Goal: Information Seeking & Learning: Find specific fact

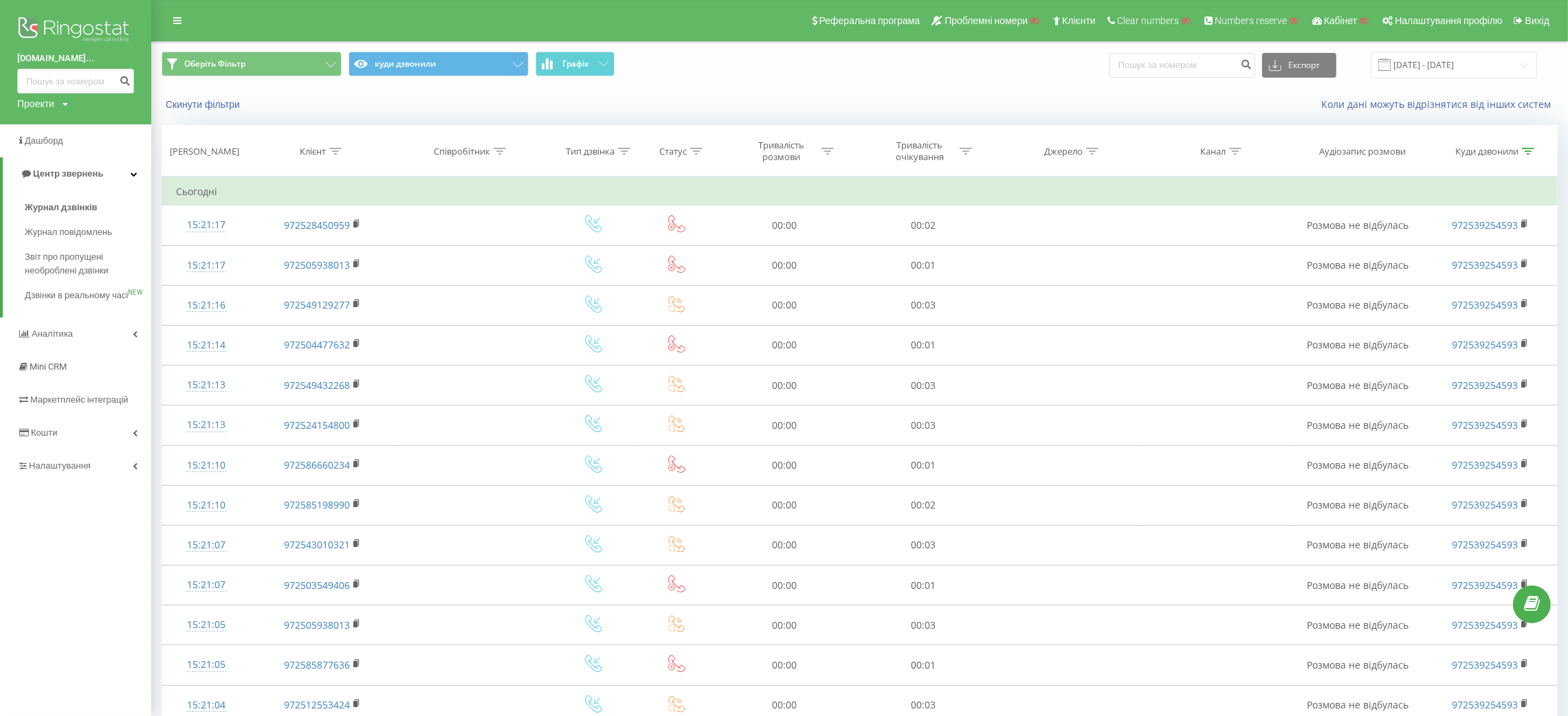
click at [44, 103] on div "Проекти" at bounding box center [36, 103] width 37 height 14
click at [52, 126] on input "text" at bounding box center [56, 125] width 69 height 20
type input "bani"
click at [112, 123] on link "Пошук" at bounding box center [110, 125] width 40 height 20
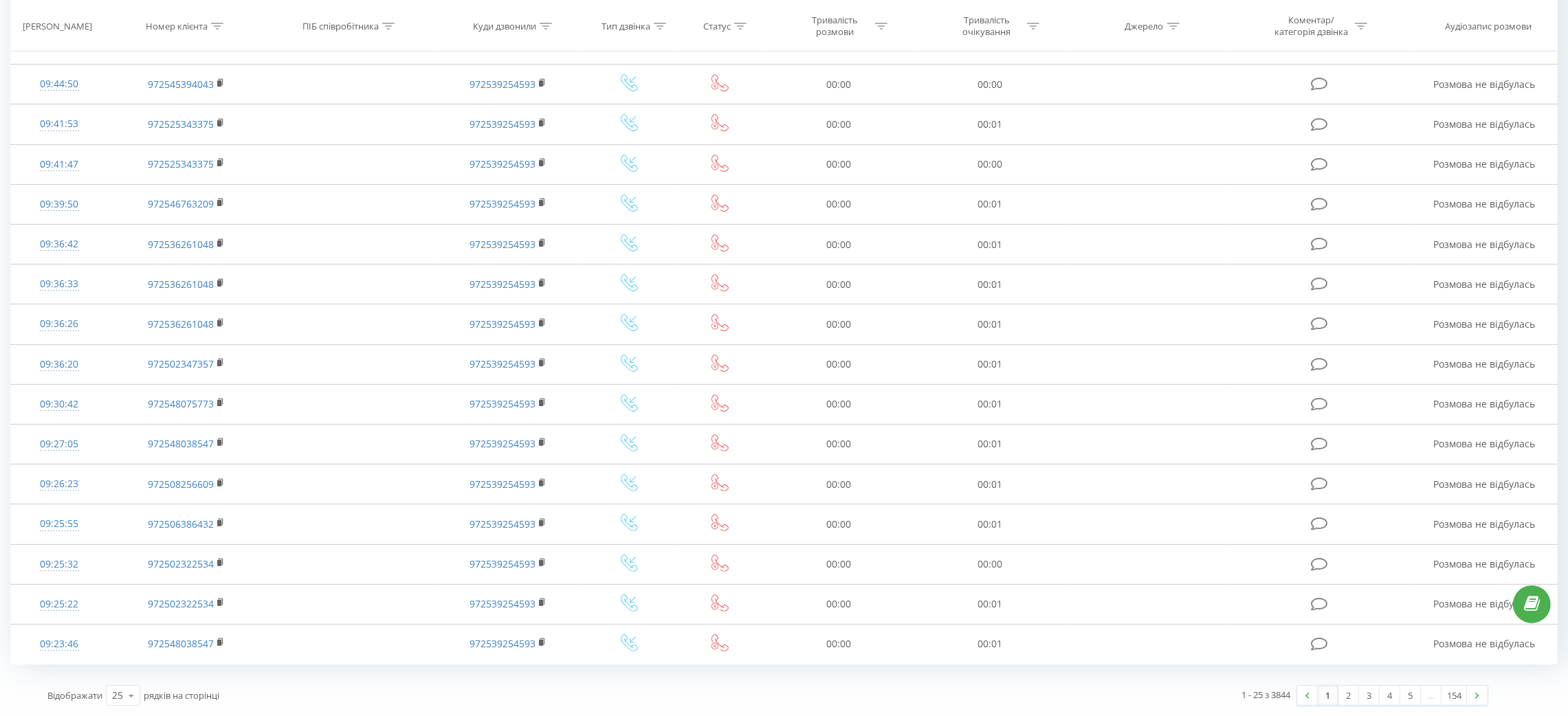
scroll to position [131, 0]
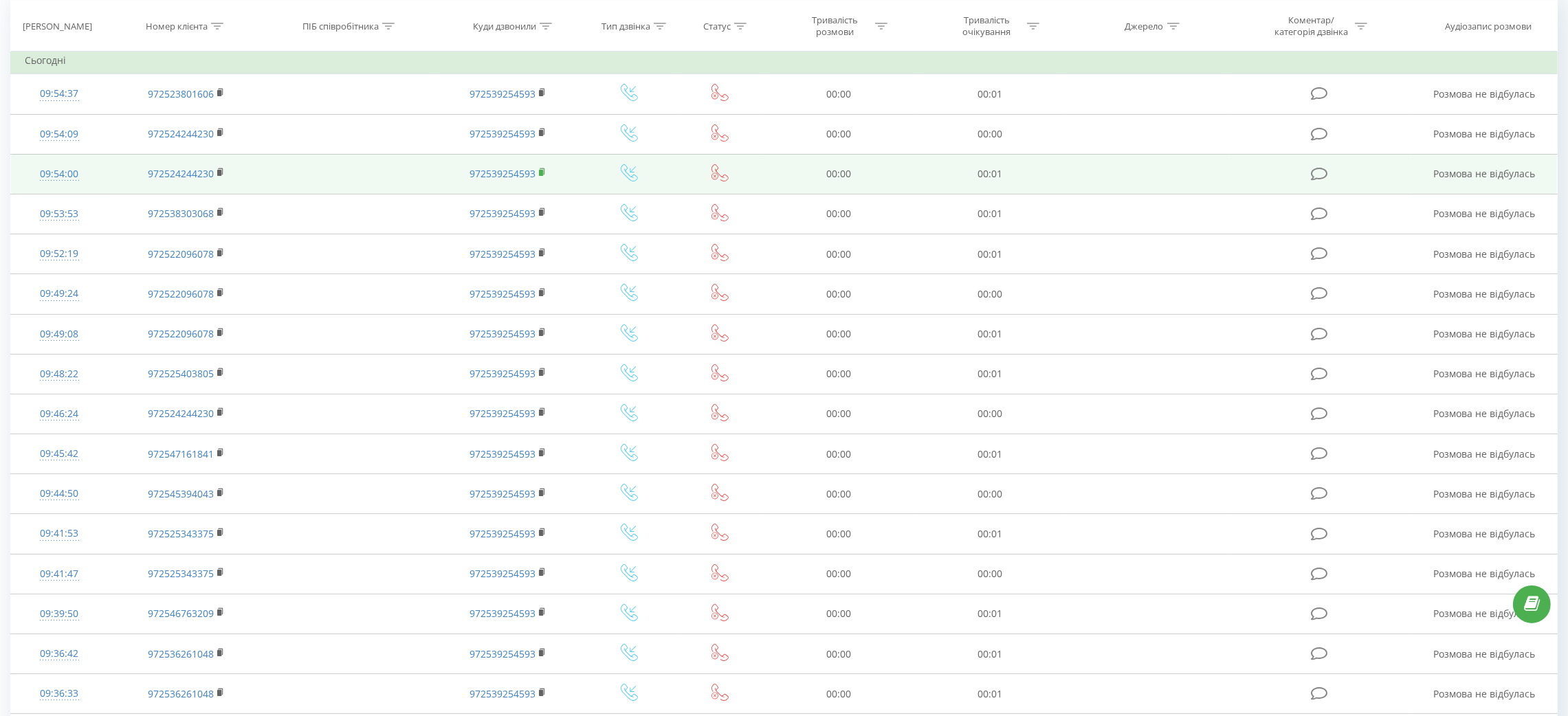
click at [542, 169] on icon at bounding box center [541, 172] width 5 height 6
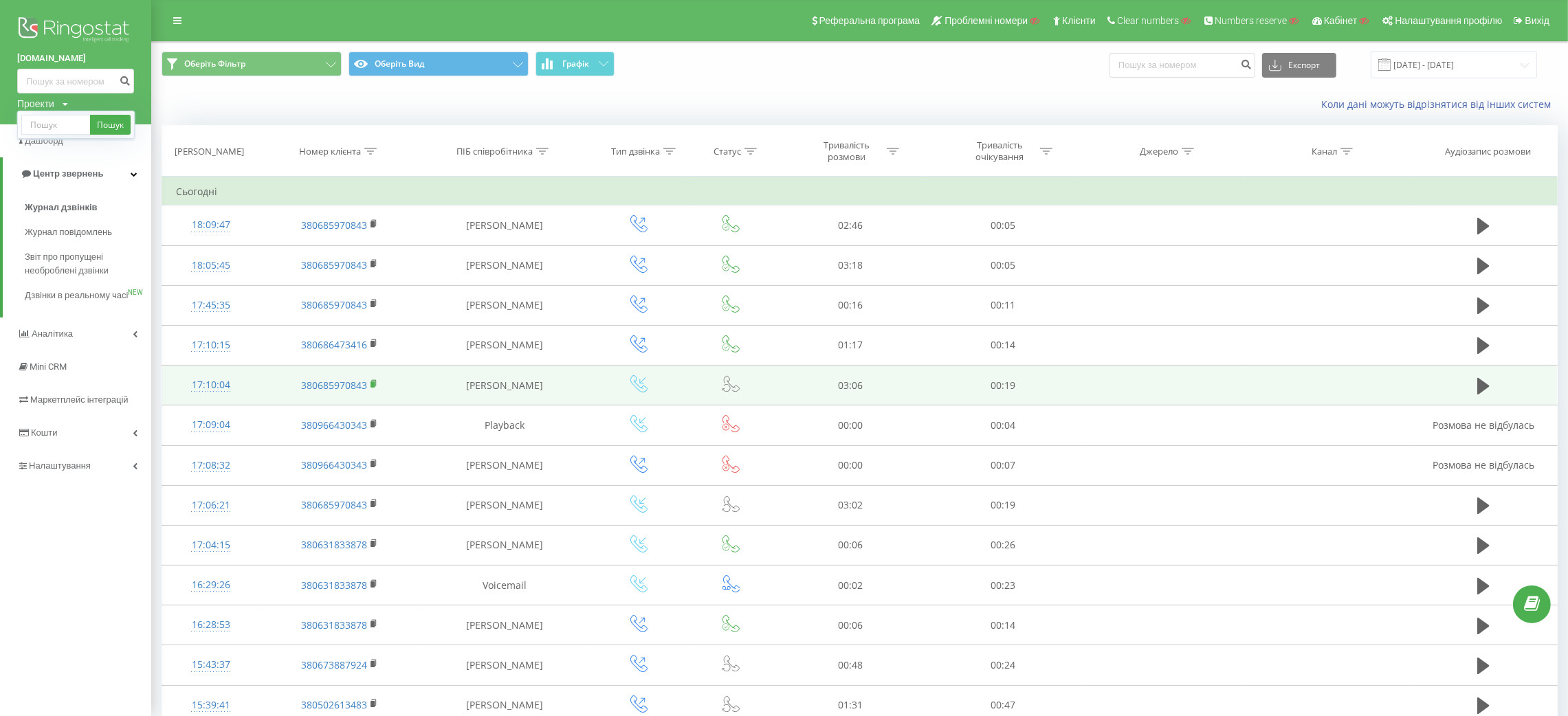
click at [372, 383] on rect at bounding box center [373, 384] width 4 height 6
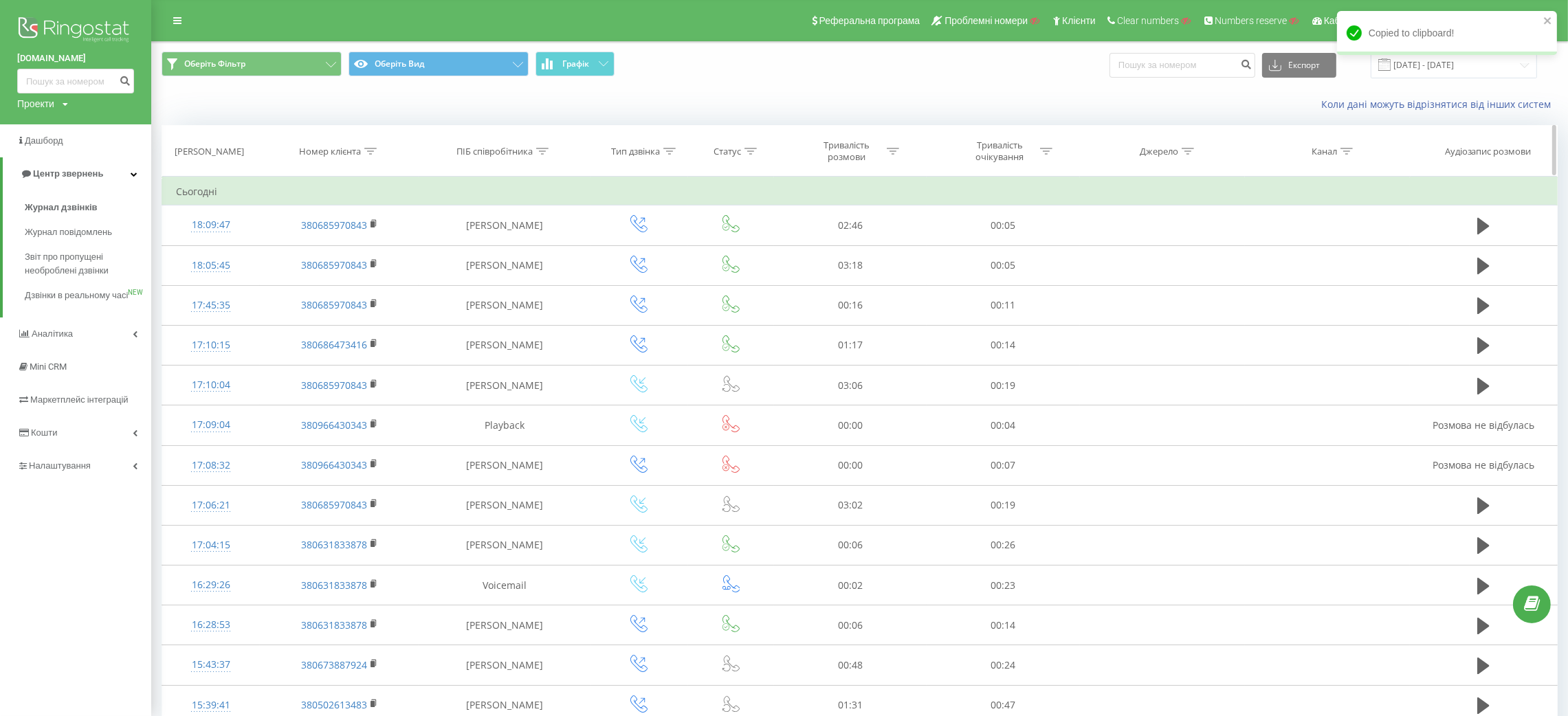
click at [369, 150] on icon at bounding box center [370, 152] width 12 height 7
click at [331, 261] on input "text" at bounding box center [340, 250] width 121 height 24
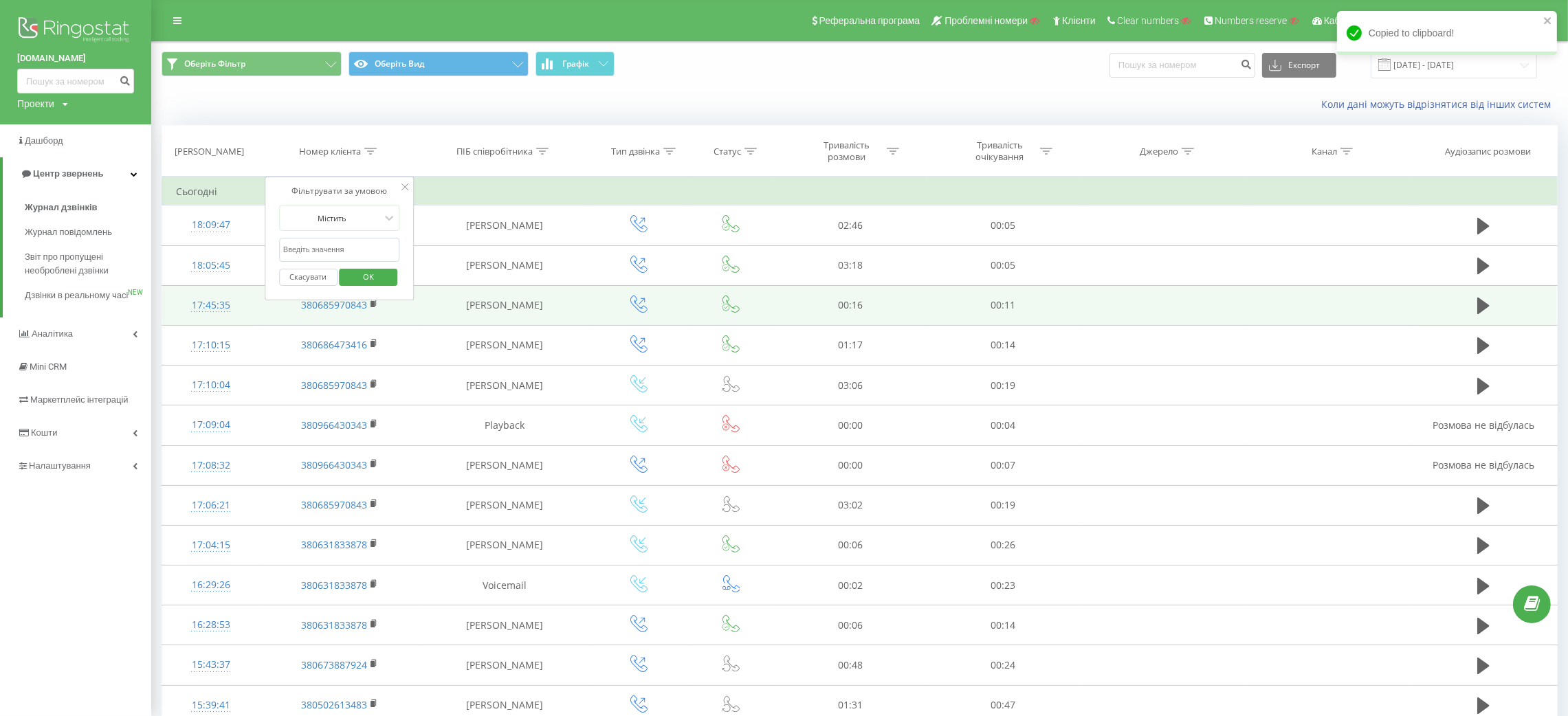
paste input "380685970843"
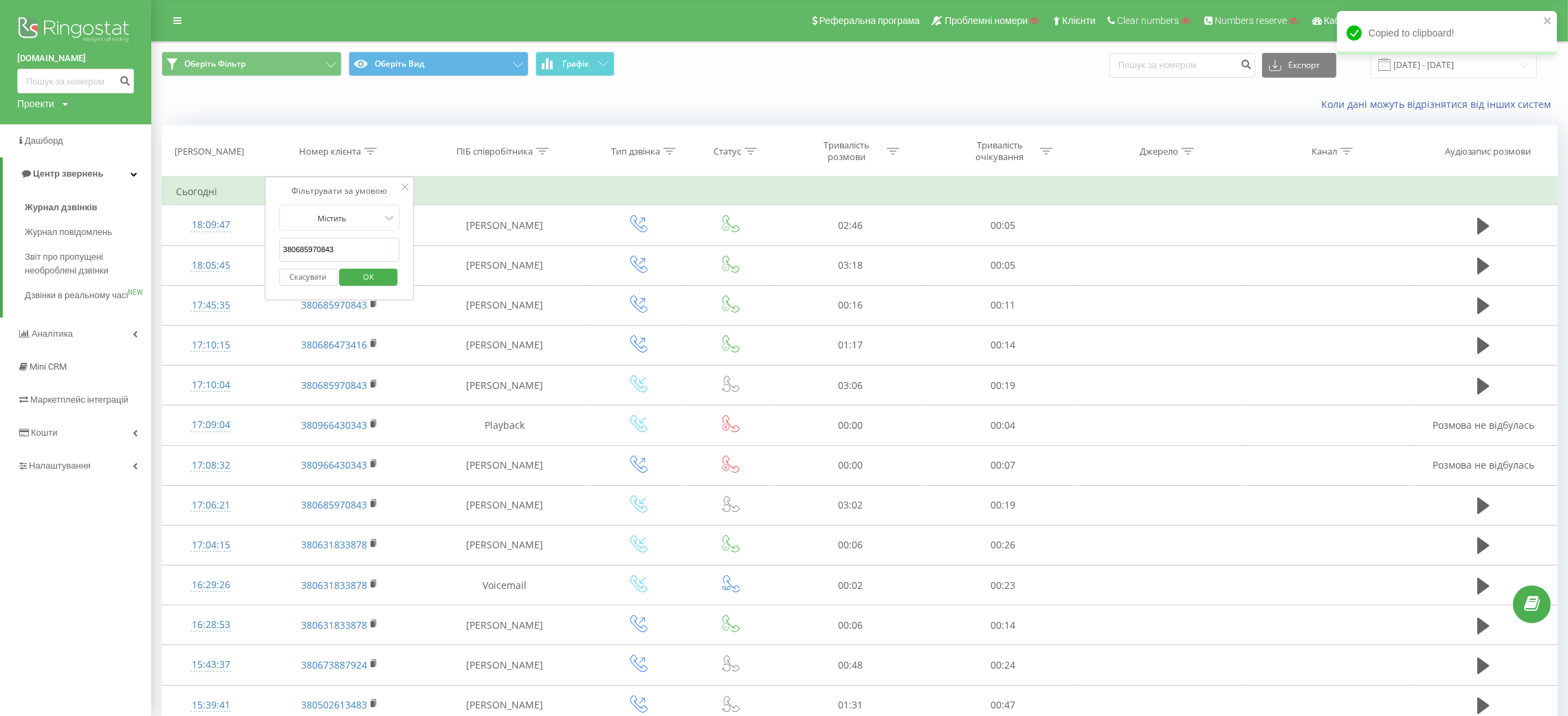
type input "380685970843"
click at [381, 278] on span "OK" at bounding box center [368, 276] width 39 height 22
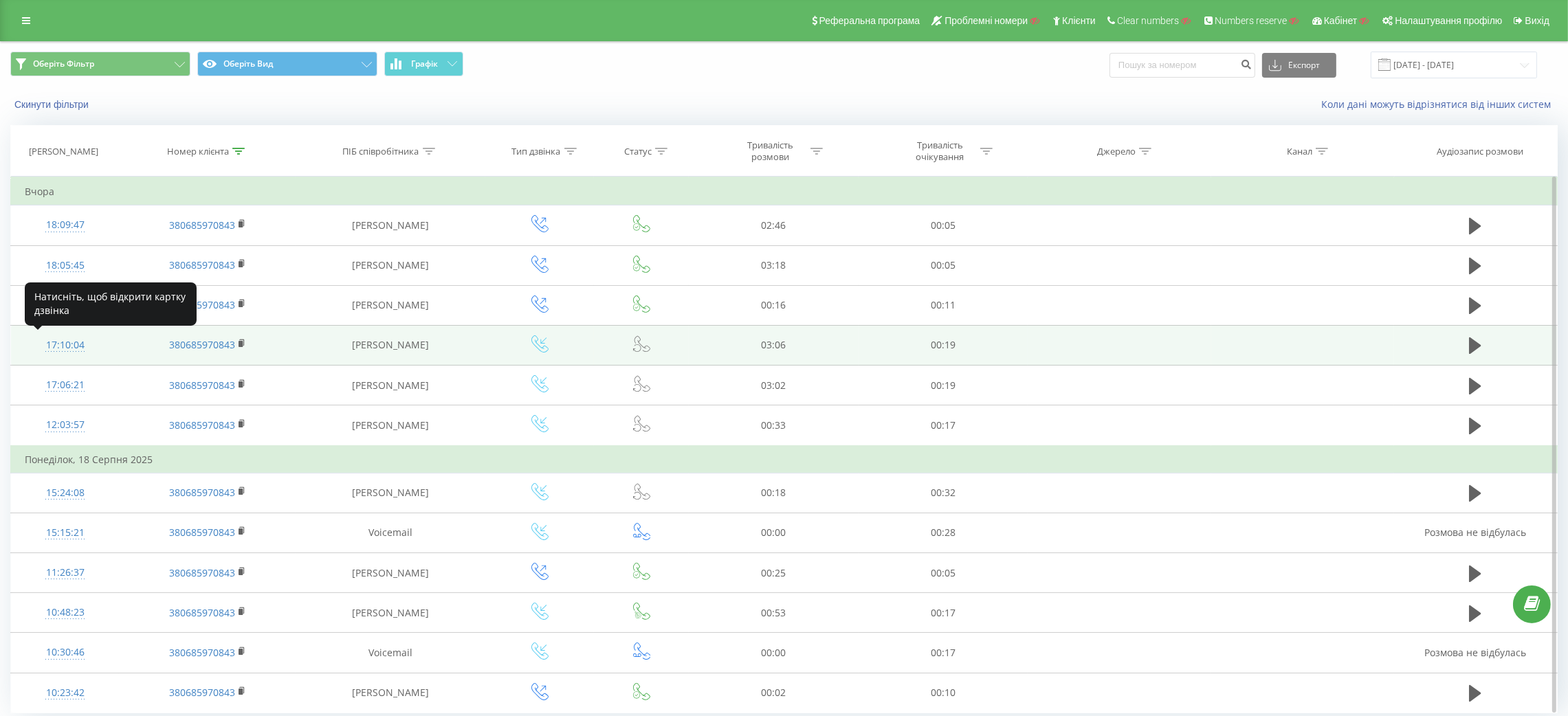
click at [75, 340] on div "17:10:04" at bounding box center [65, 345] width 80 height 27
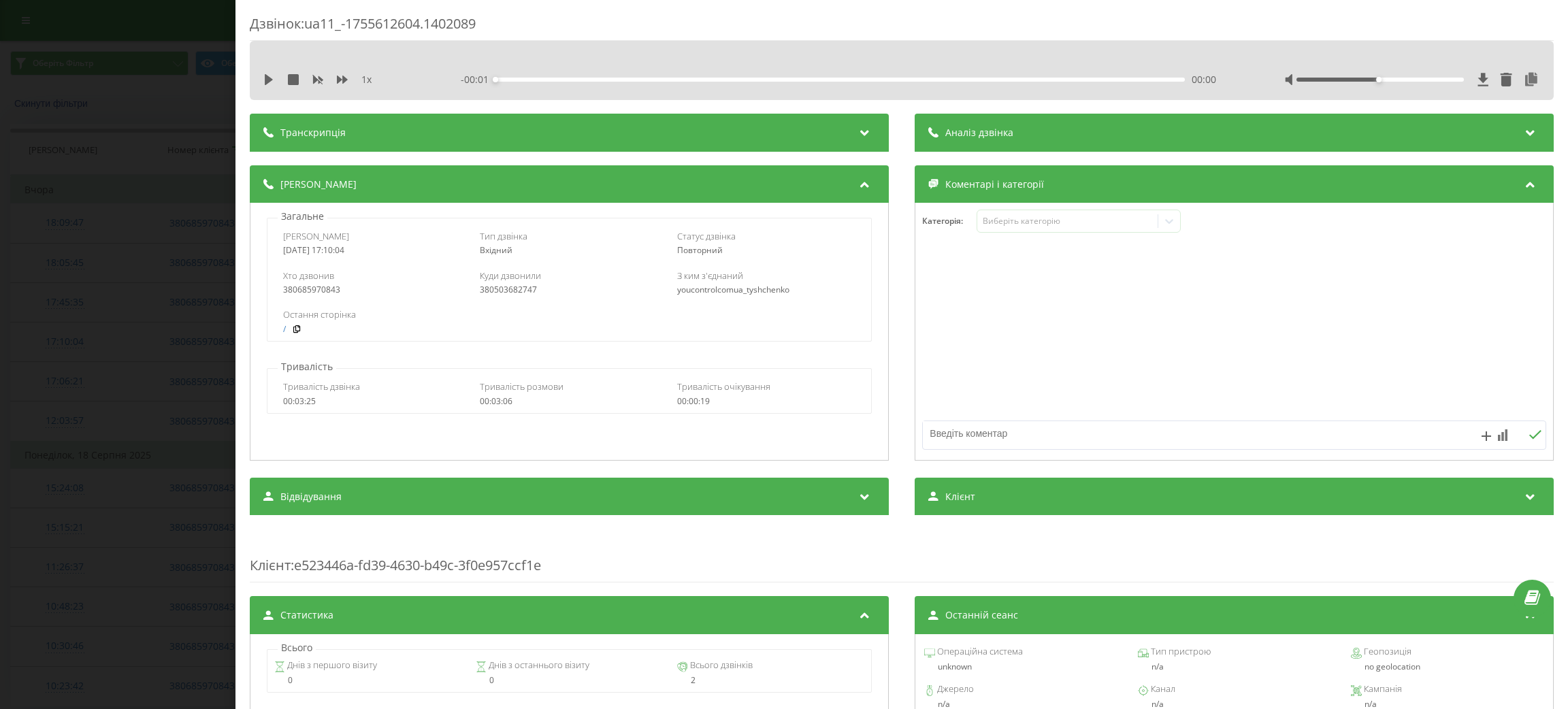
click at [448, 124] on div "Транскрипція" at bounding box center [569, 133] width 639 height 38
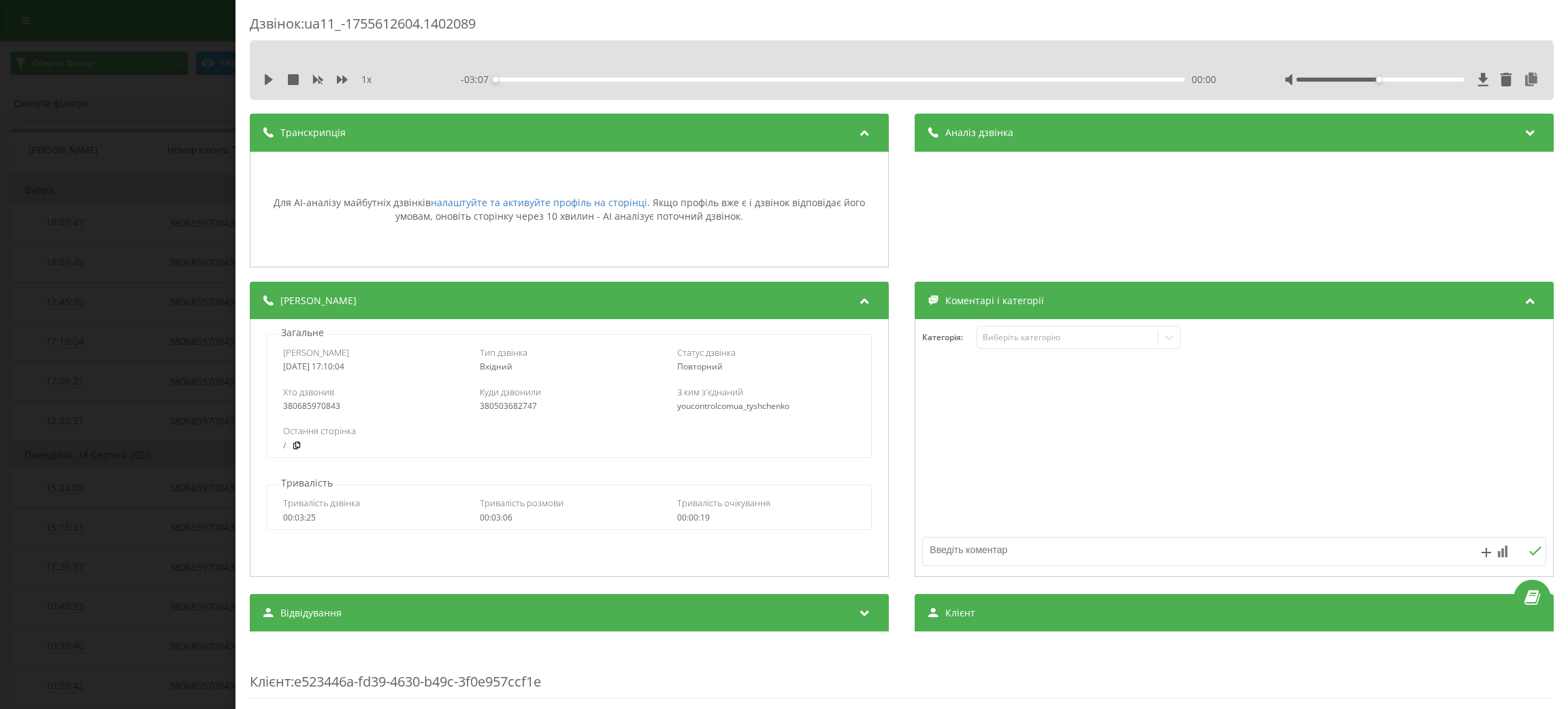
click at [960, 134] on span "Аналіз дзвінка" at bounding box center [979, 132] width 68 height 14
click at [373, 120] on div "Транскрипція" at bounding box center [569, 133] width 639 height 38
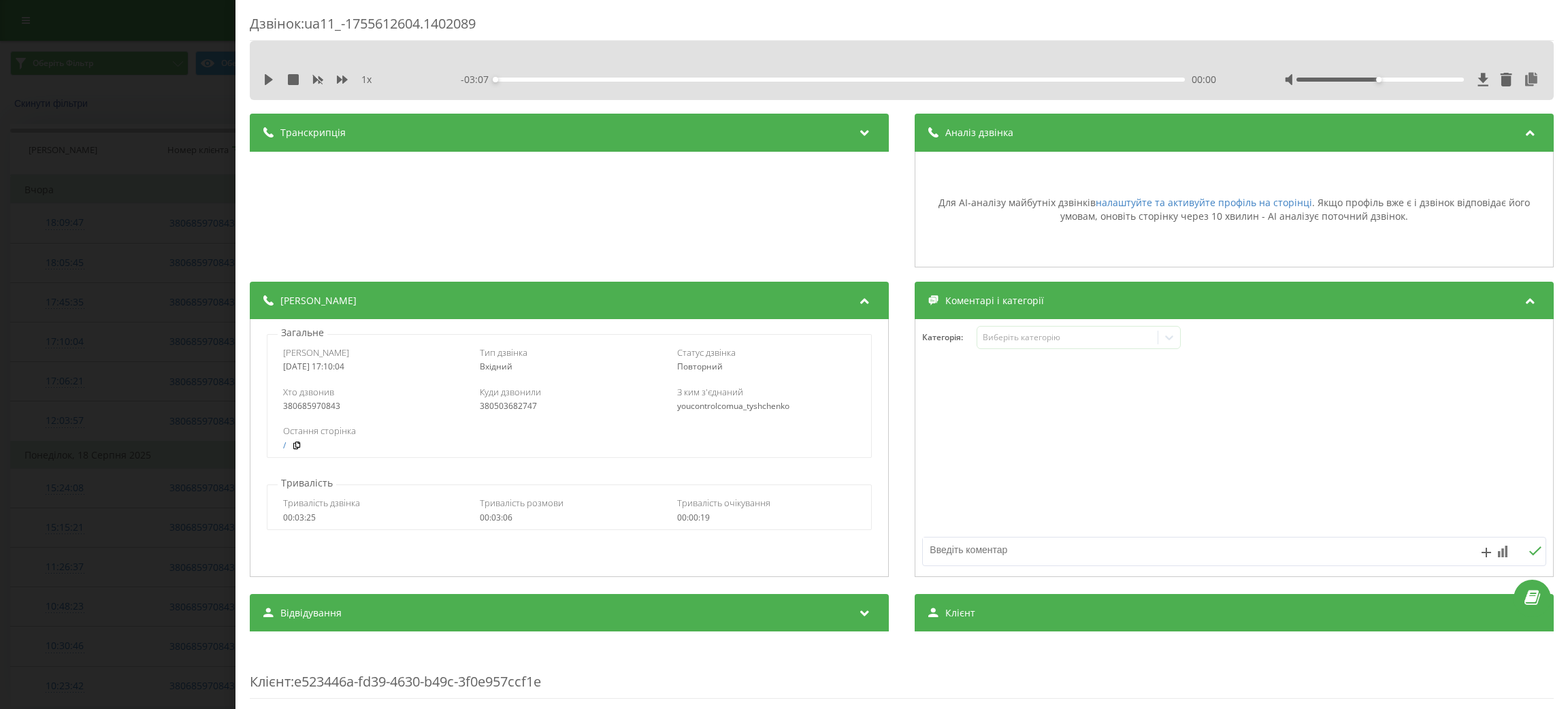
click at [967, 131] on span "Аналіз дзвінка" at bounding box center [979, 132] width 68 height 14
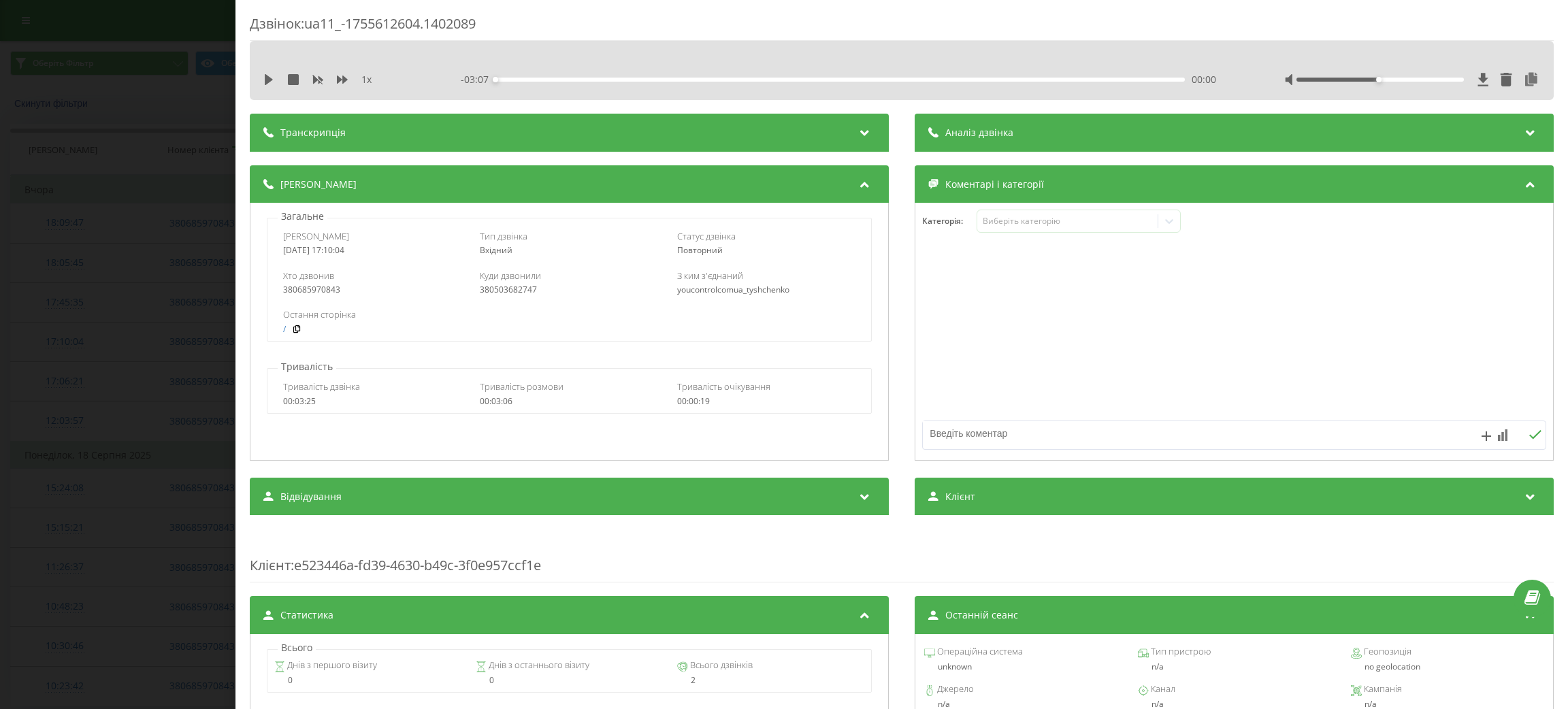
click at [724, 129] on div "Транскрипція" at bounding box center [569, 133] width 639 height 38
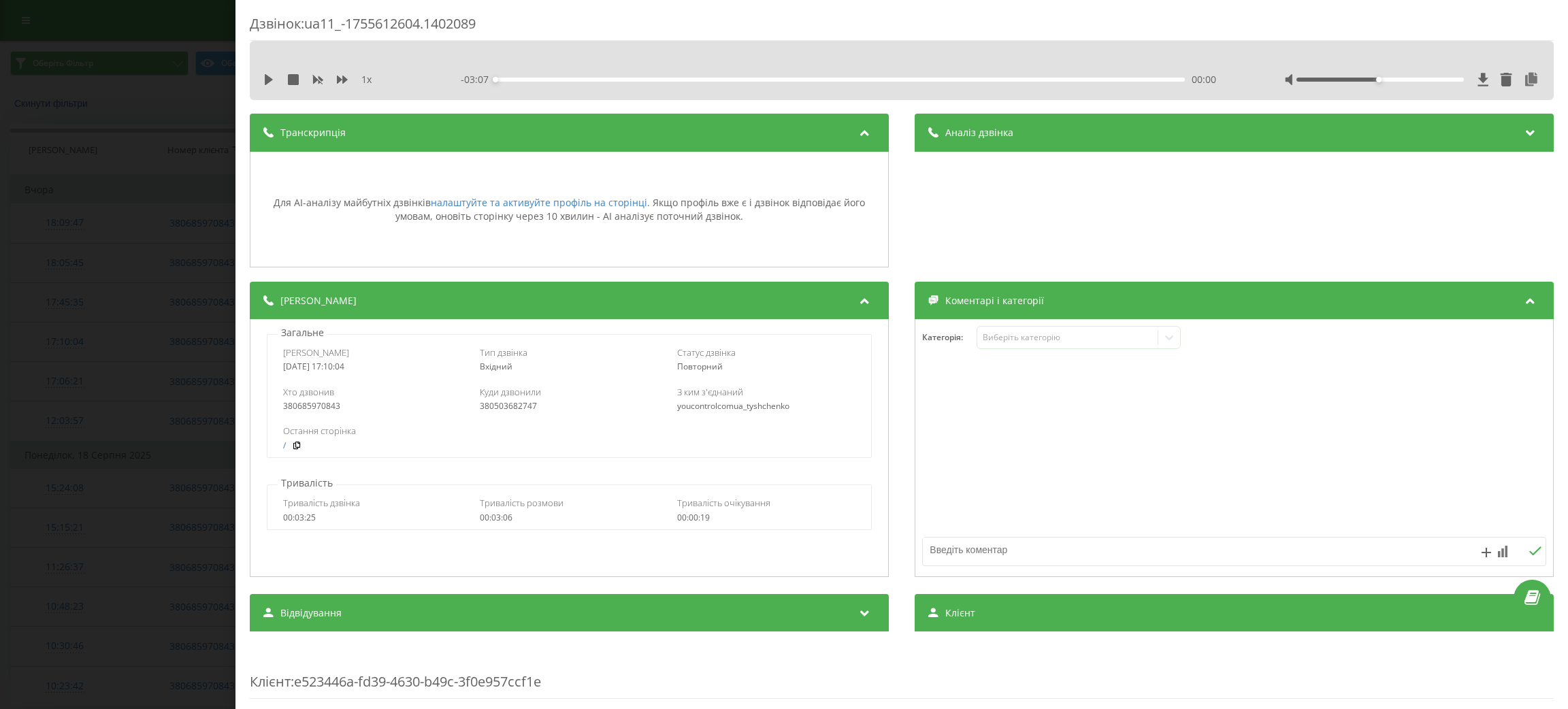
click at [1209, 128] on div "Аналіз дзвінка" at bounding box center [1234, 133] width 639 height 38
click at [191, 213] on div "Дзвінок : ua11_-1755612604.1402089 1 x - 03:07 00:00 00:00 Транскрипція Для AI-…" at bounding box center [784, 354] width 1568 height 709
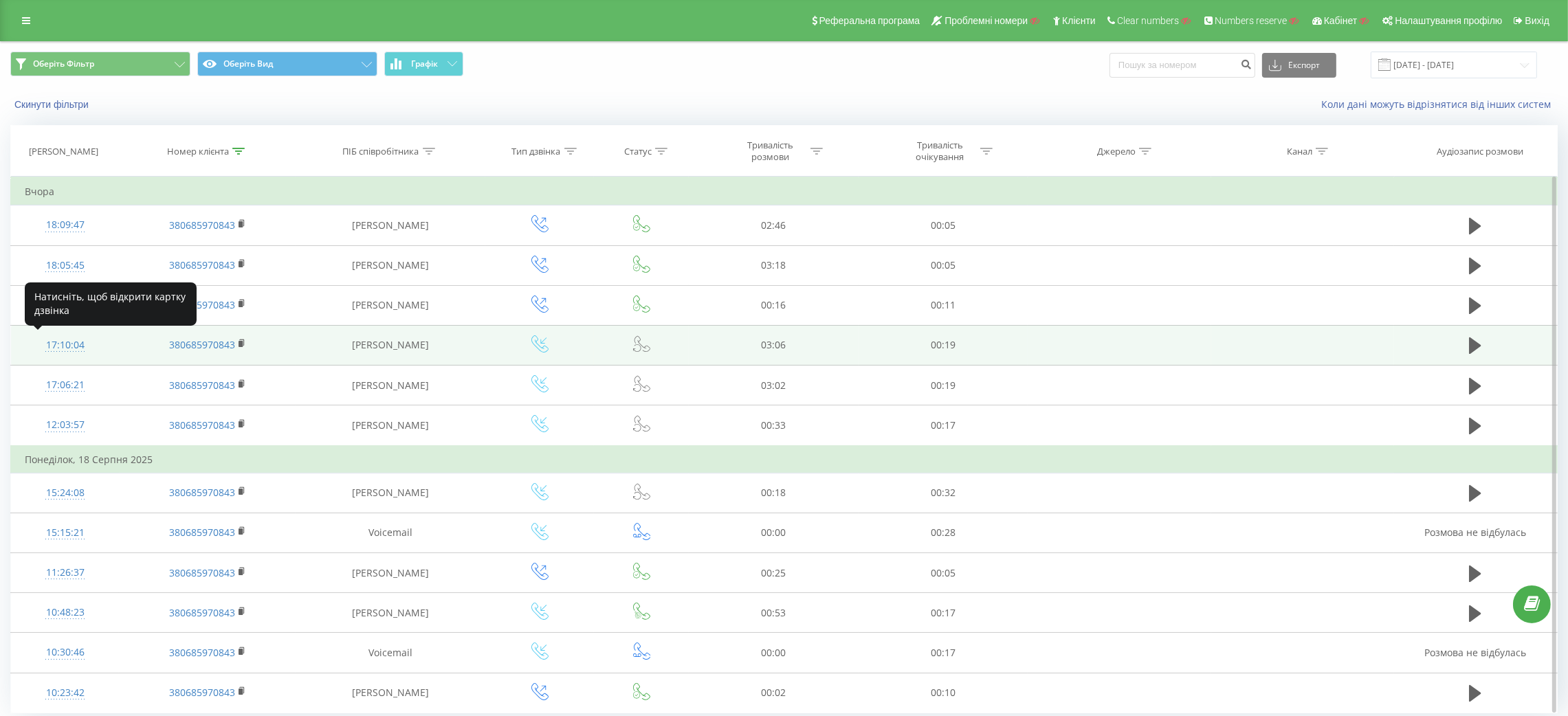
click at [73, 344] on div "17:10:04" at bounding box center [65, 345] width 80 height 27
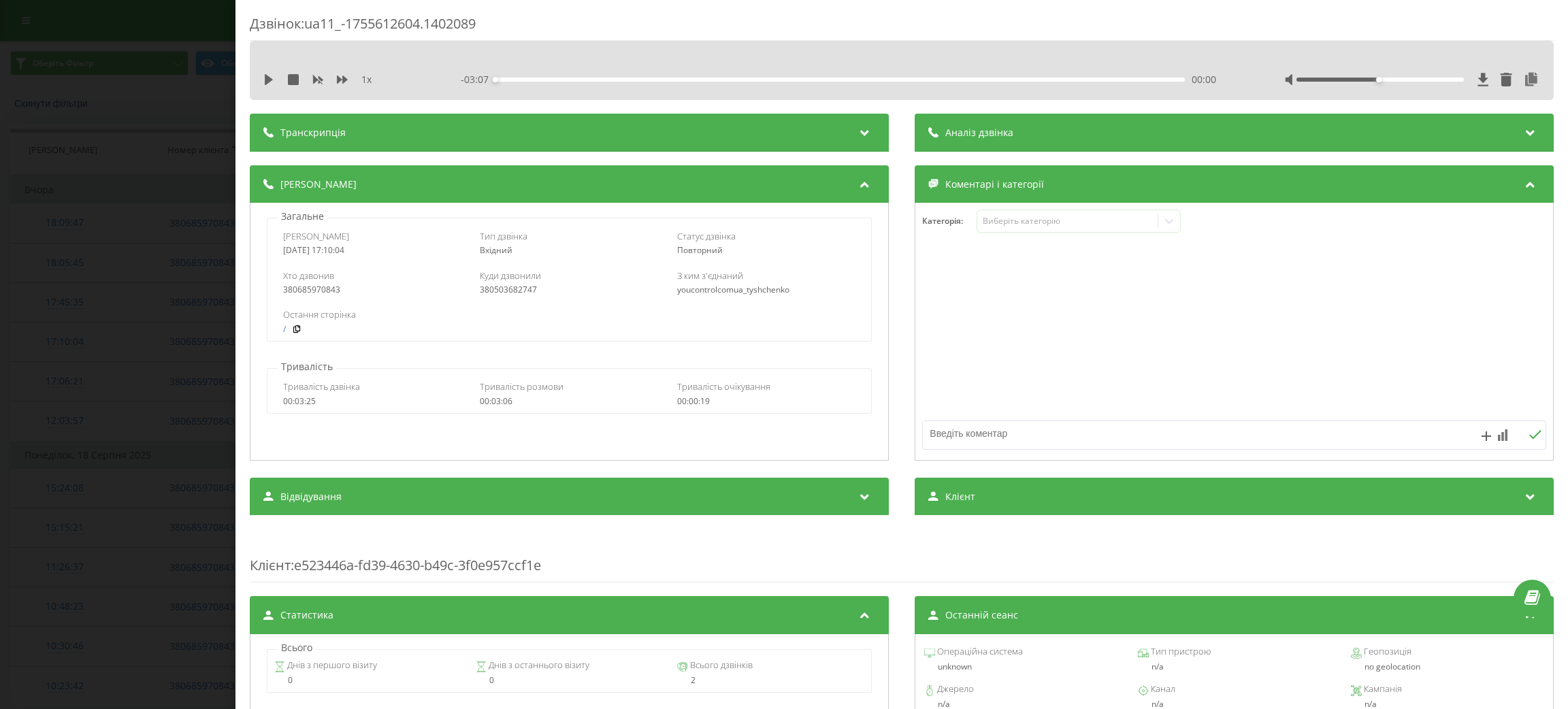
click at [364, 127] on div "Транскрипція" at bounding box center [569, 133] width 639 height 38
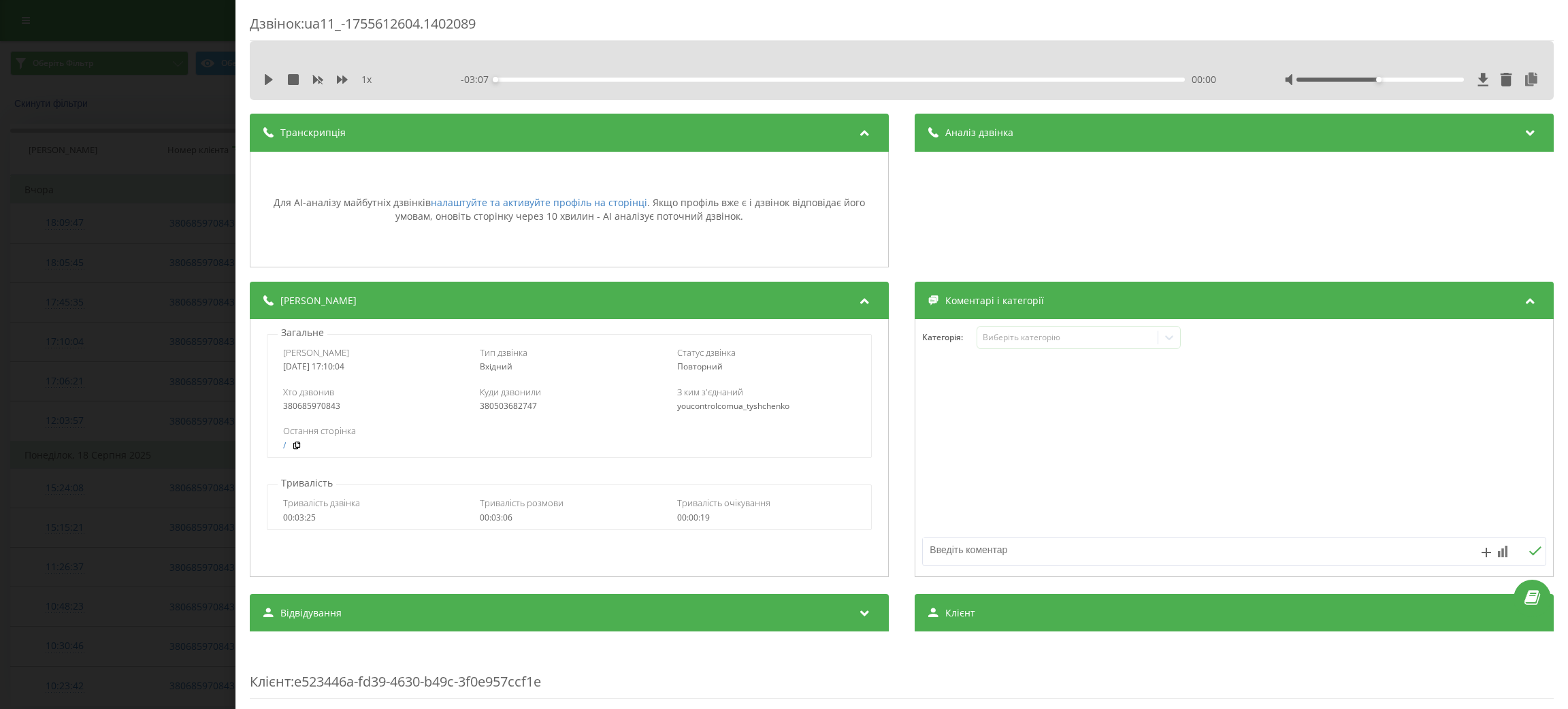
click at [970, 142] on div "Аналіз дзвінка" at bounding box center [1234, 133] width 639 height 38
click at [1, 228] on div "Дзвінок : ua11_-1755612604.1402089 1 x - 03:07 00:00 00:00 Транскрипція Для AI-…" at bounding box center [784, 354] width 1568 height 709
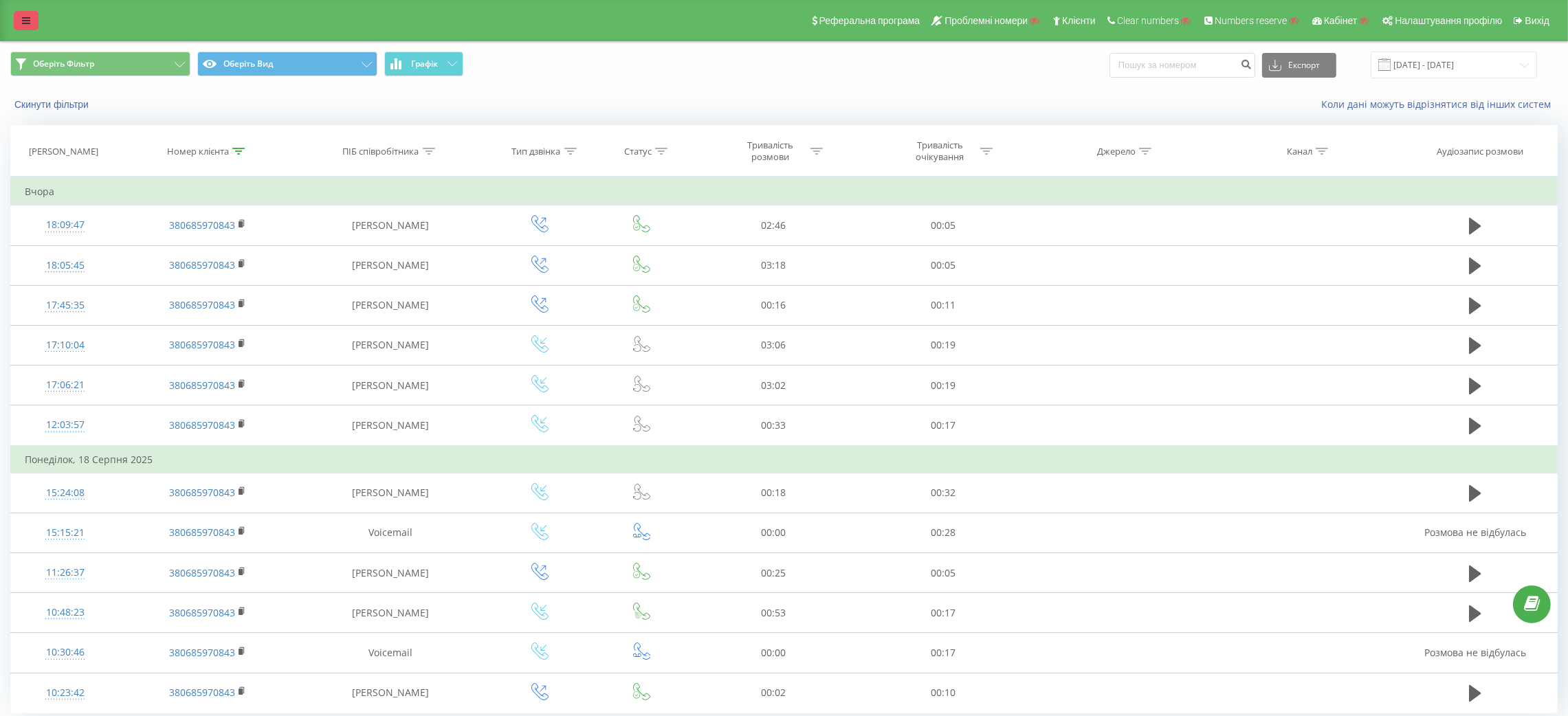
click at [16, 14] on link at bounding box center [26, 20] width 24 height 19
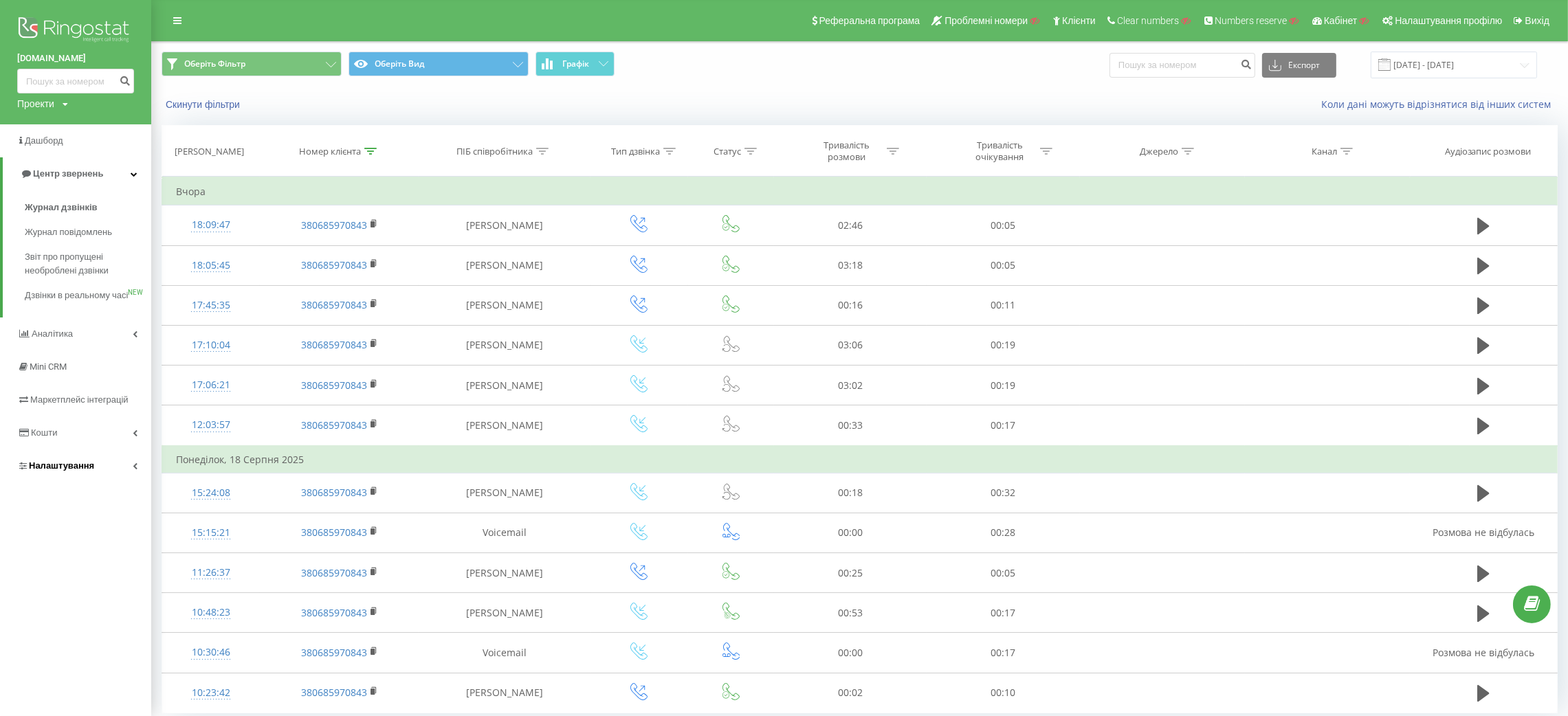
click at [24, 466] on link "Налаштування" at bounding box center [75, 466] width 151 height 33
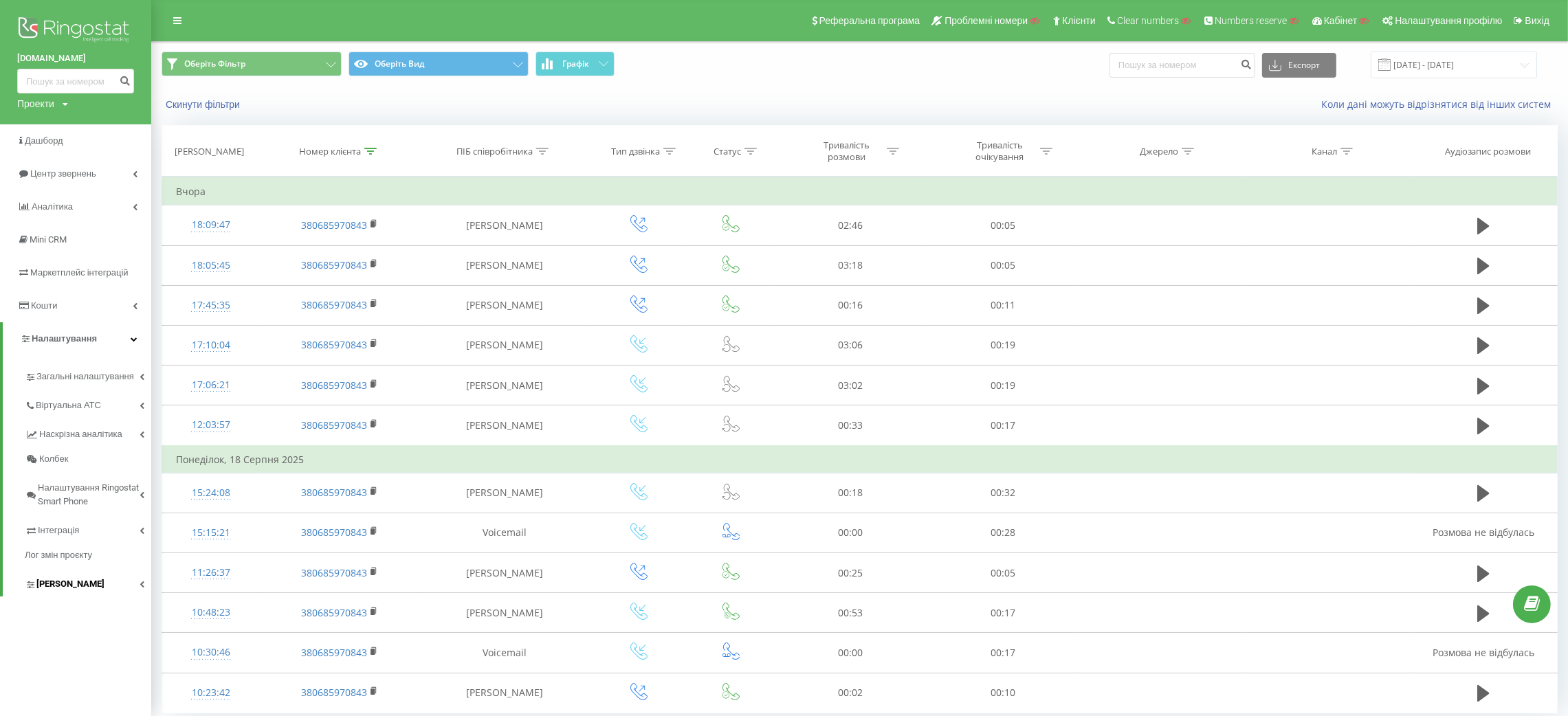
click at [55, 572] on link "Коллтрекінг" at bounding box center [88, 582] width 126 height 29
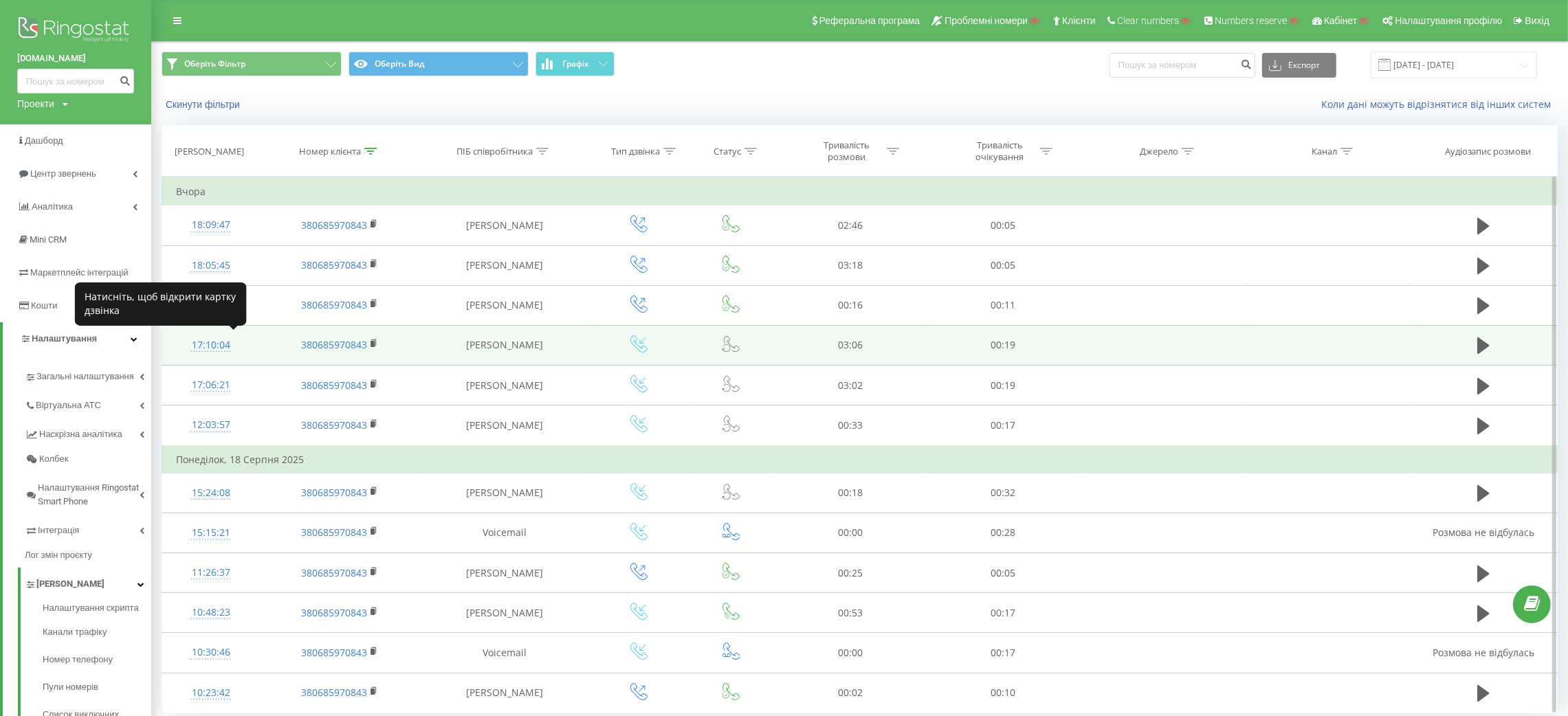
click at [193, 342] on div "17:10:04" at bounding box center [211, 345] width 70 height 27
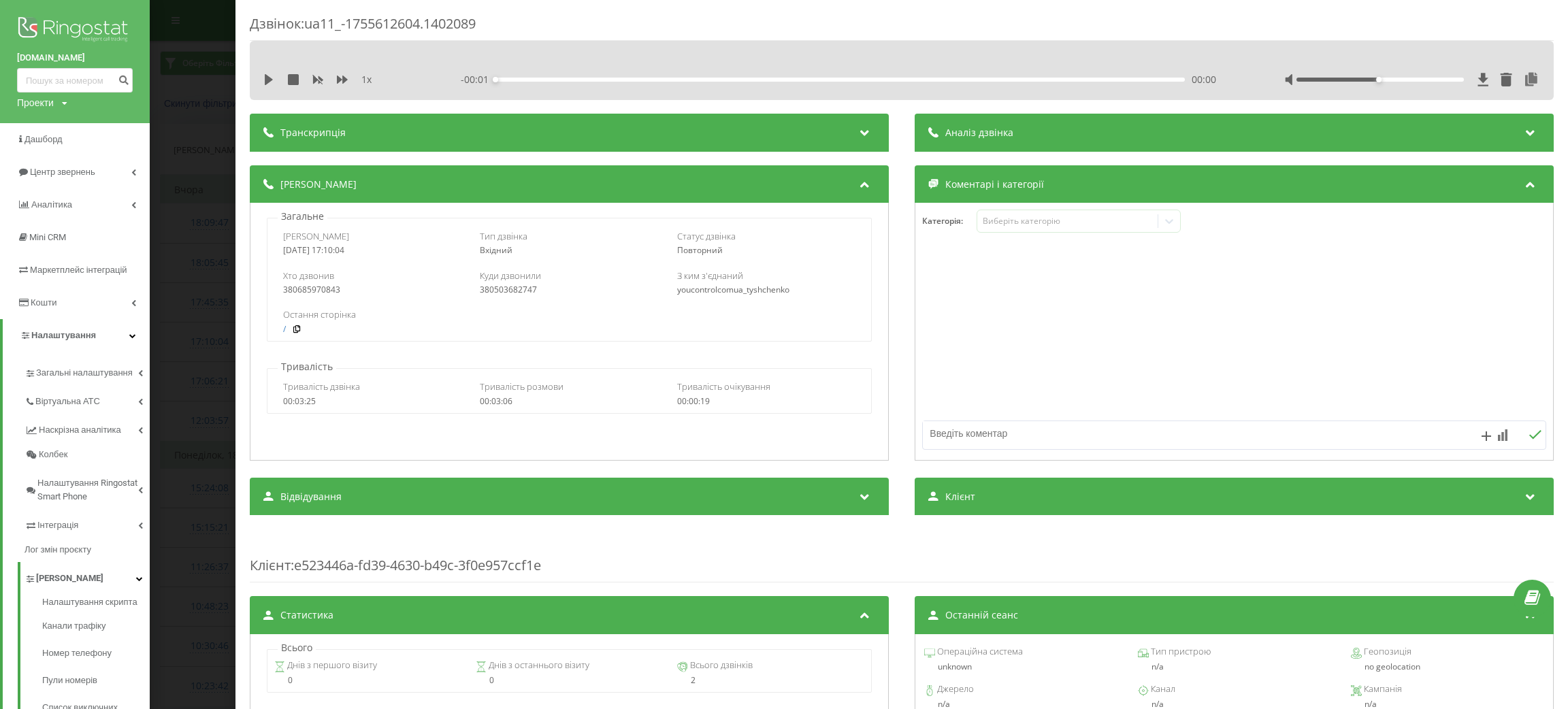
click at [308, 129] on span "Транскрипція" at bounding box center [313, 132] width 65 height 14
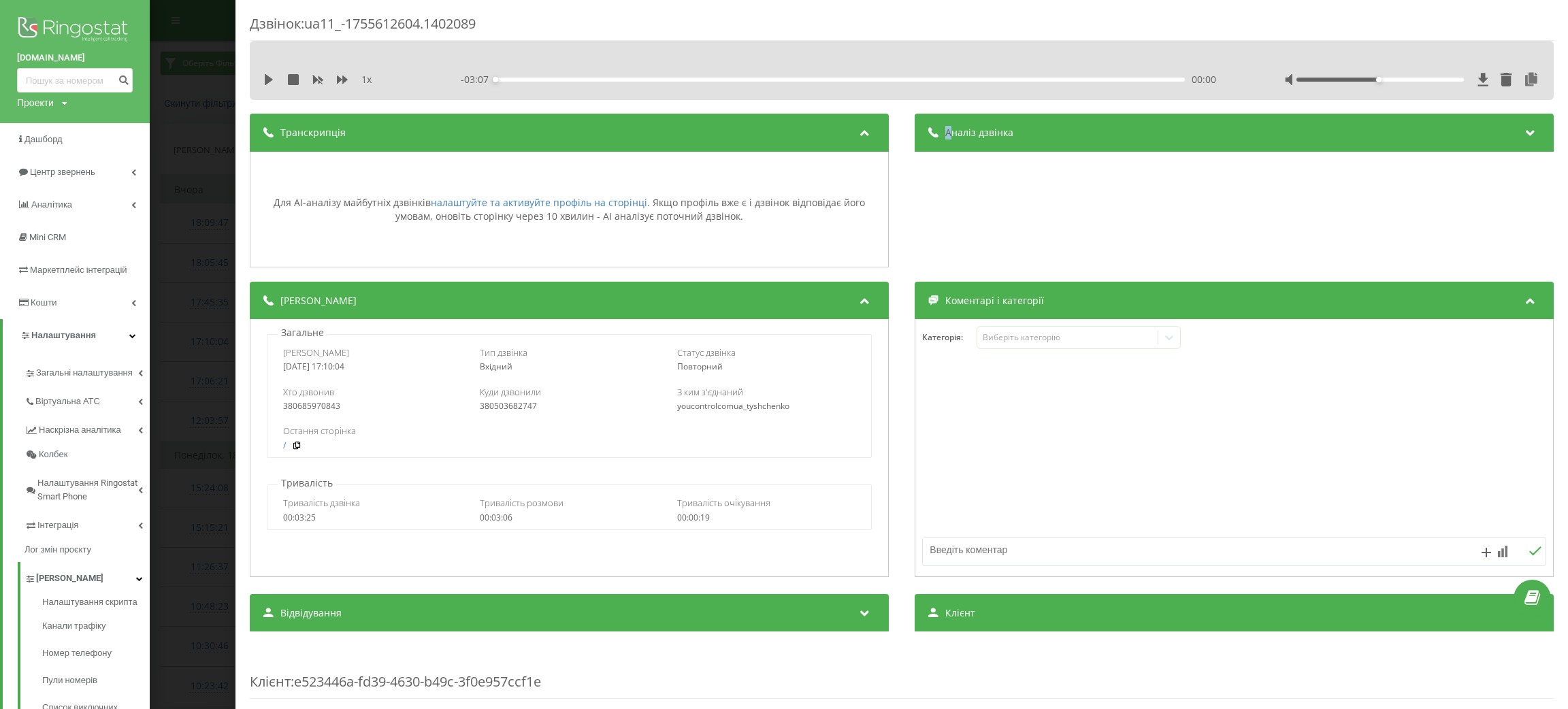
click at [945, 129] on span "Аналіз дзвінка" at bounding box center [979, 132] width 68 height 14
click at [183, 357] on div "Дзвінок : ua11_-1755612604.1402089 1 x - 03:07 00:00 00:00 Транскрипція Для AI-…" at bounding box center [784, 354] width 1568 height 709
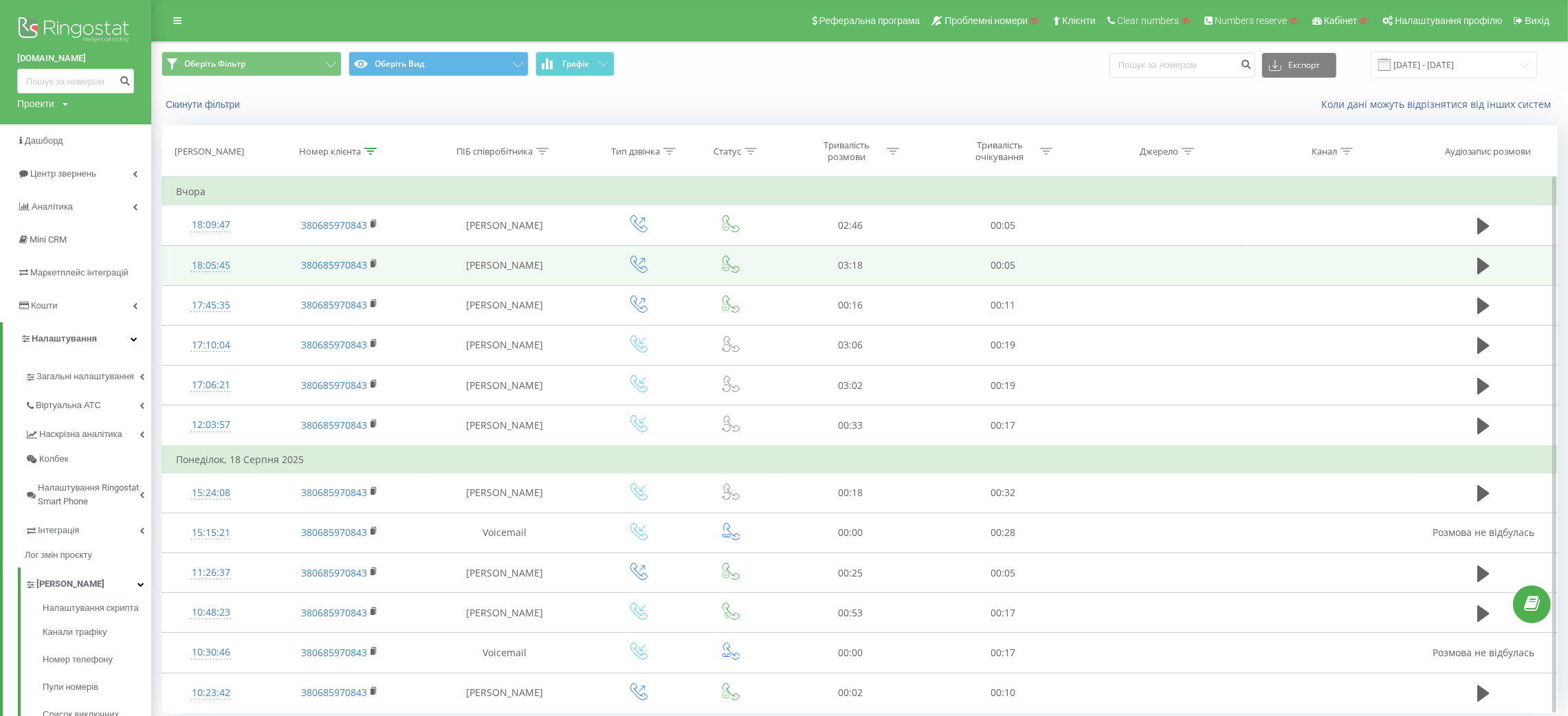
click at [205, 250] on td "18:05:45" at bounding box center [211, 266] width 98 height 40
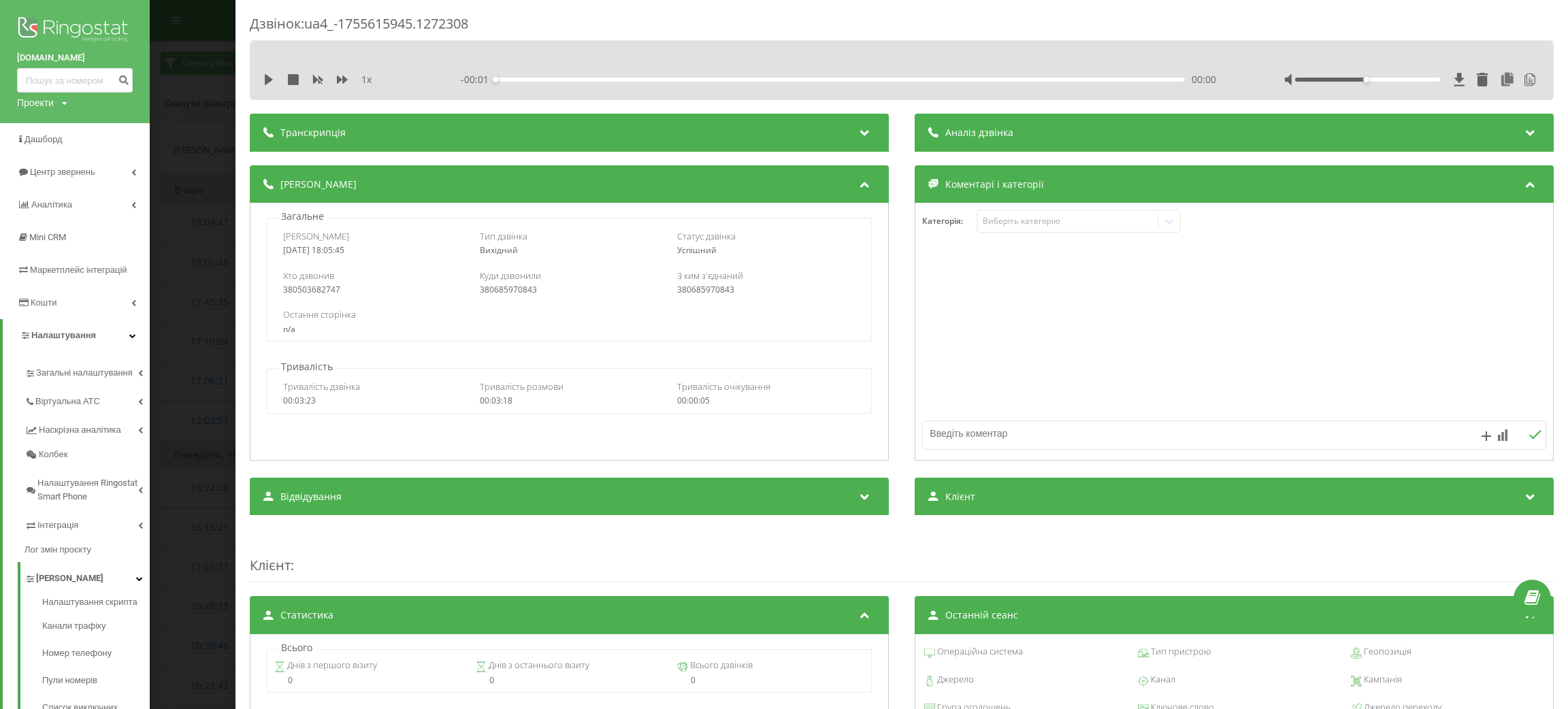
click at [343, 130] on span "Транскрипція" at bounding box center [313, 132] width 65 height 14
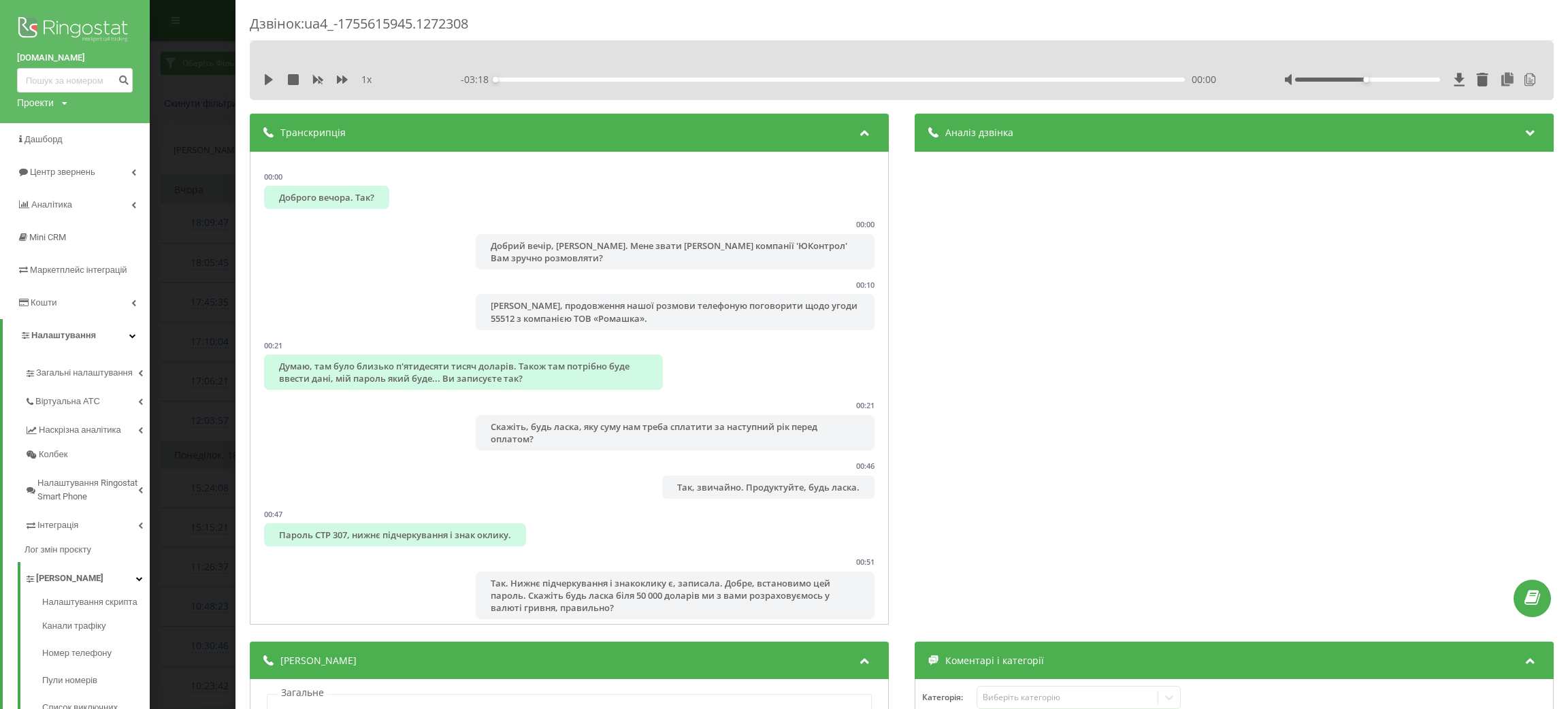
click at [199, 292] on div "Дзвінок : ua4_-1755615945.1272308 1 x - 03:18 00:00 00:00 Транскрипція 00:00 До…" at bounding box center [784, 354] width 1568 height 709
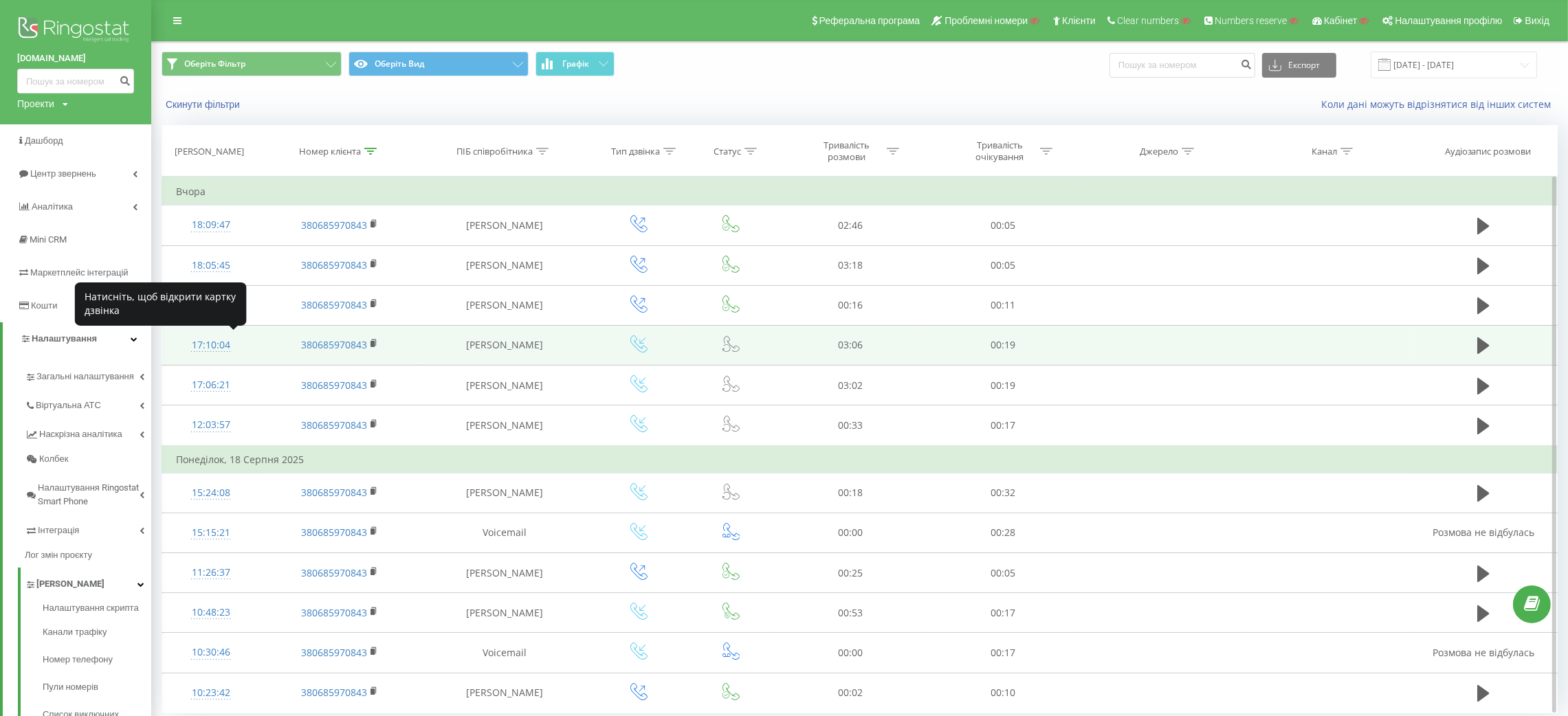
click at [204, 348] on div "17:10:04" at bounding box center [211, 345] width 70 height 27
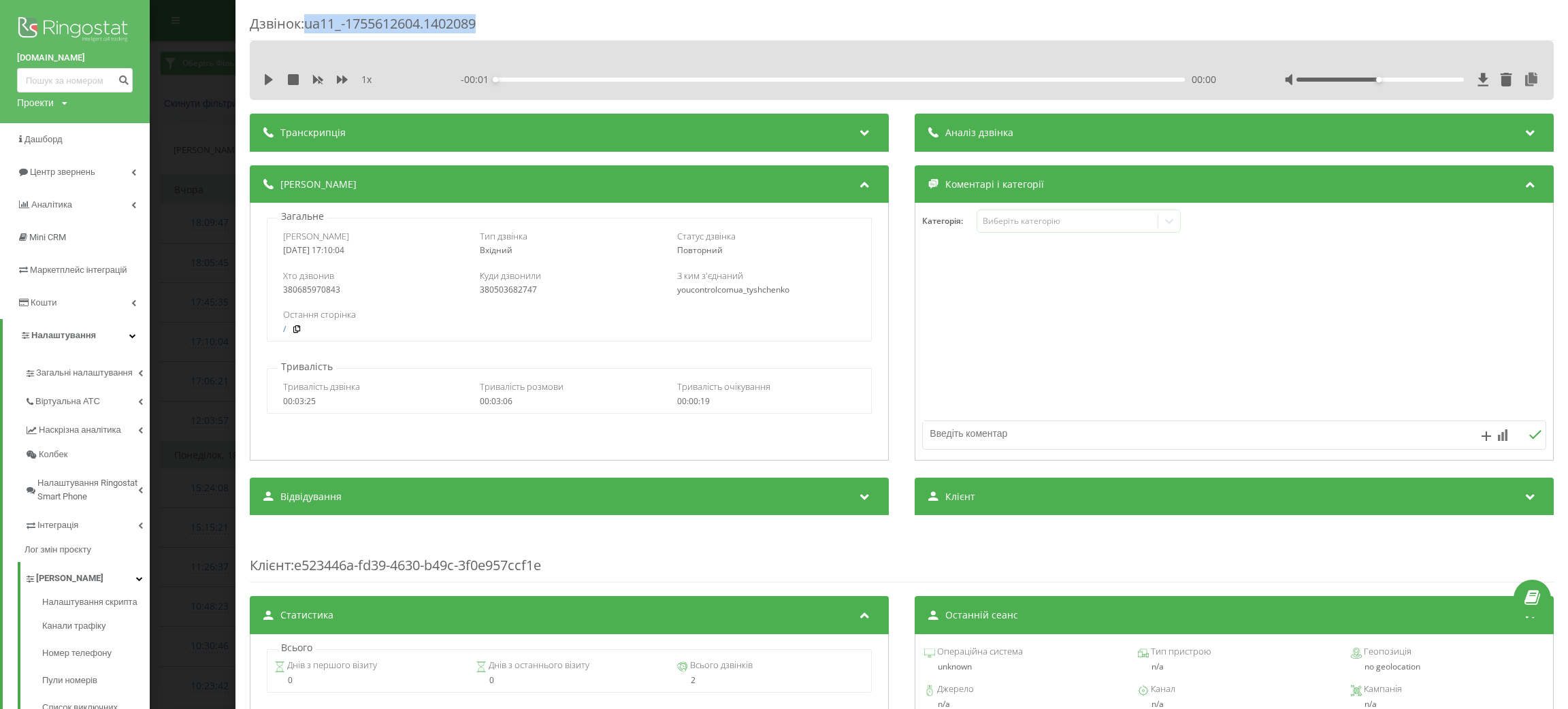
drag, startPoint x: 308, startPoint y: 23, endPoint x: 521, endPoint y: 34, distance: 213.3
click at [521, 34] on div "Дзвінок : ua11_-1755612604.1402089" at bounding box center [901, 27] width 1304 height 26
copy div "ua11_-1755612604.1402089"
click at [300, 147] on div "Транскрипція" at bounding box center [569, 133] width 639 height 38
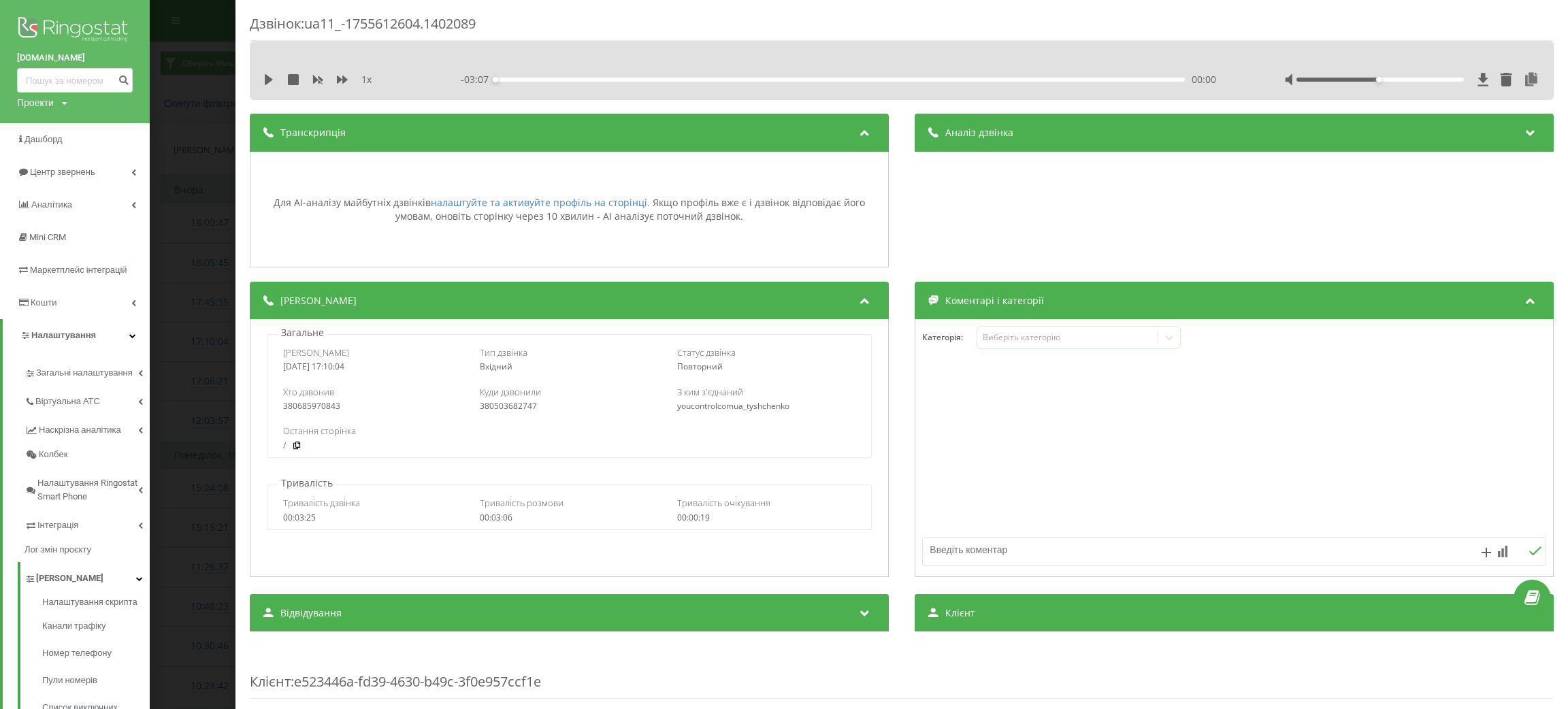
click at [1084, 137] on div "Аналіз дзвінка" at bounding box center [1234, 133] width 639 height 38
click at [476, 138] on div "Транскрипція" at bounding box center [569, 133] width 639 height 38
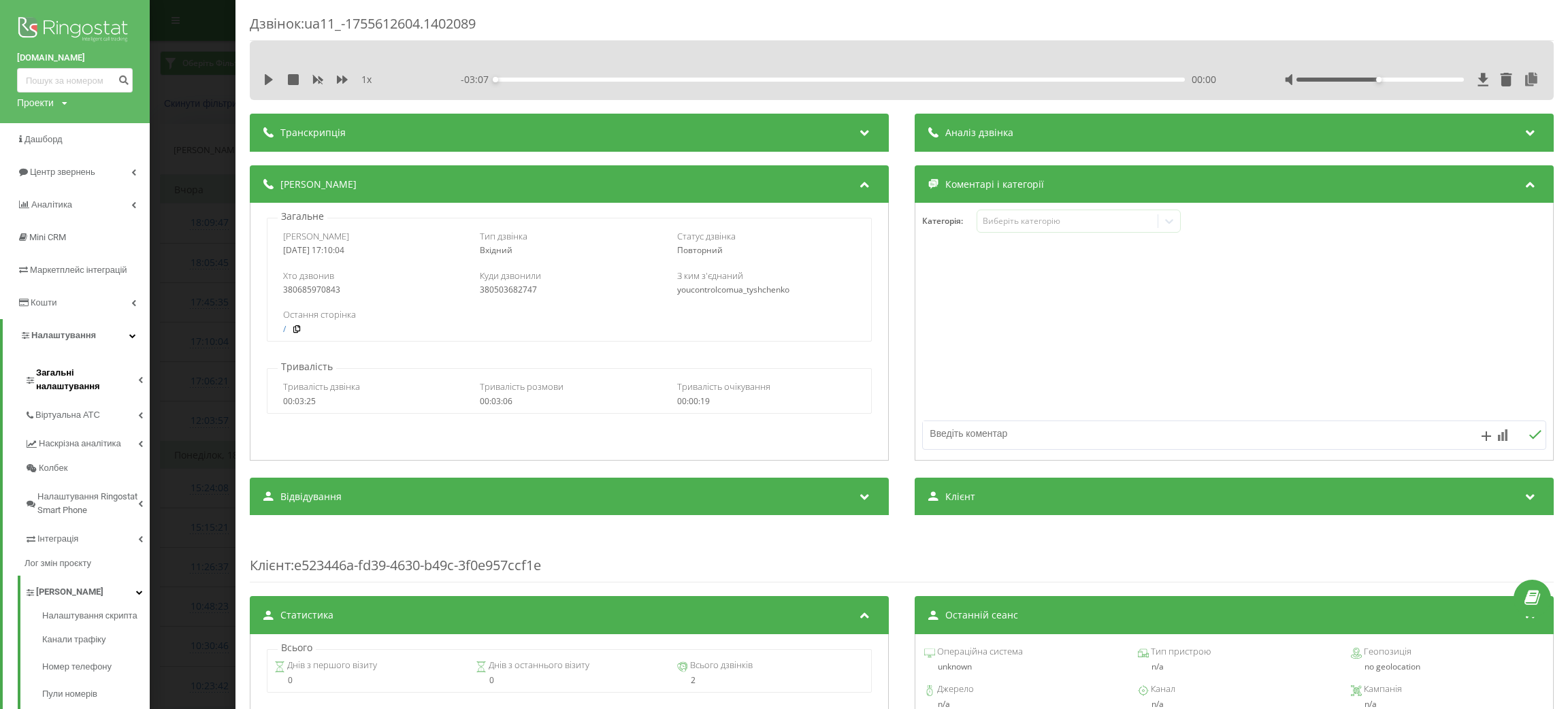
click at [84, 357] on link "Загальні налаштування" at bounding box center [87, 378] width 125 height 42
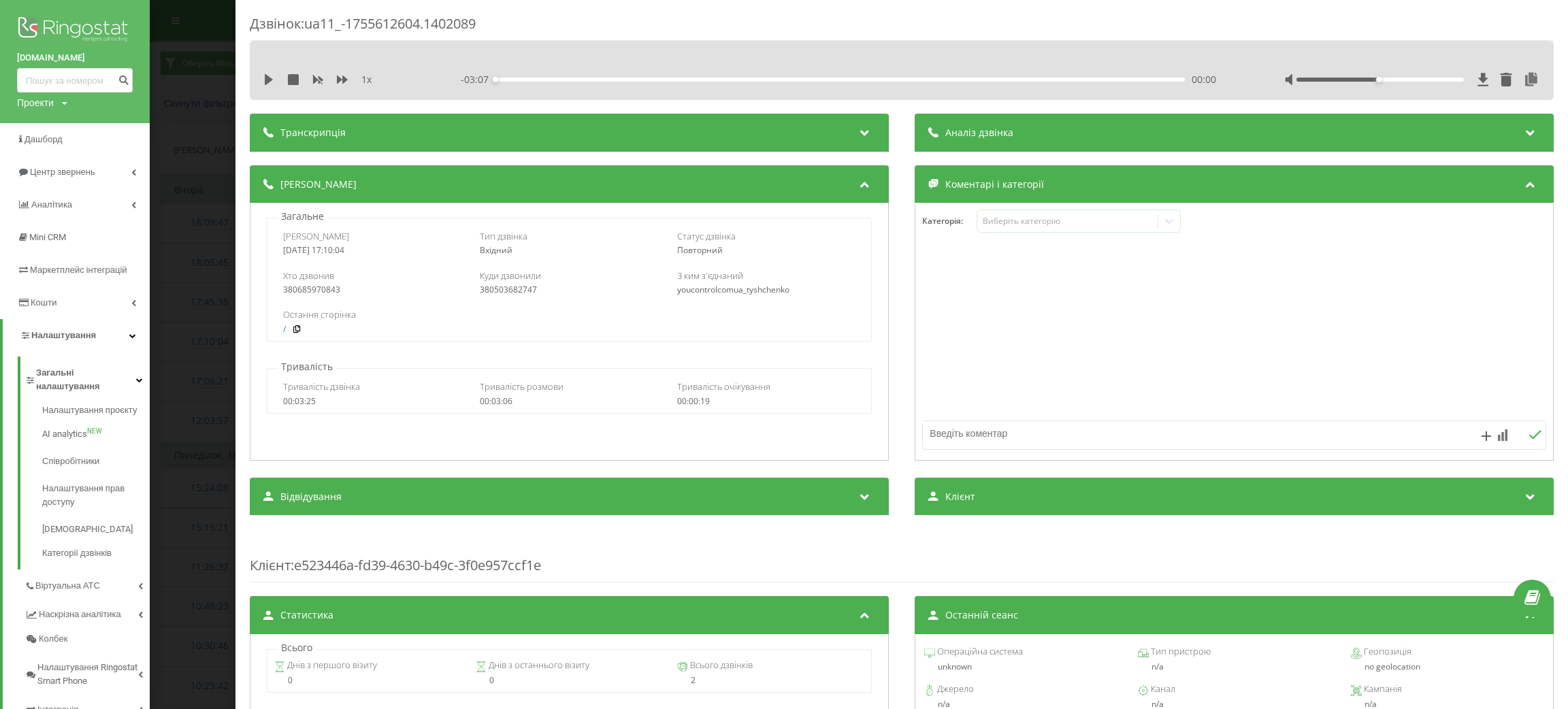
drag, startPoint x: 316, startPoint y: 112, endPoint x: 331, endPoint y: 120, distance: 17.0
click at [316, 112] on div "Дзвінок : ua11_-1755612604.1402089 1 x - 03:07 00:00 00:00 Транскрипція Для AI-…" at bounding box center [901, 525] width 1304 height 1021
click at [331, 120] on div "Транскрипція" at bounding box center [569, 133] width 639 height 38
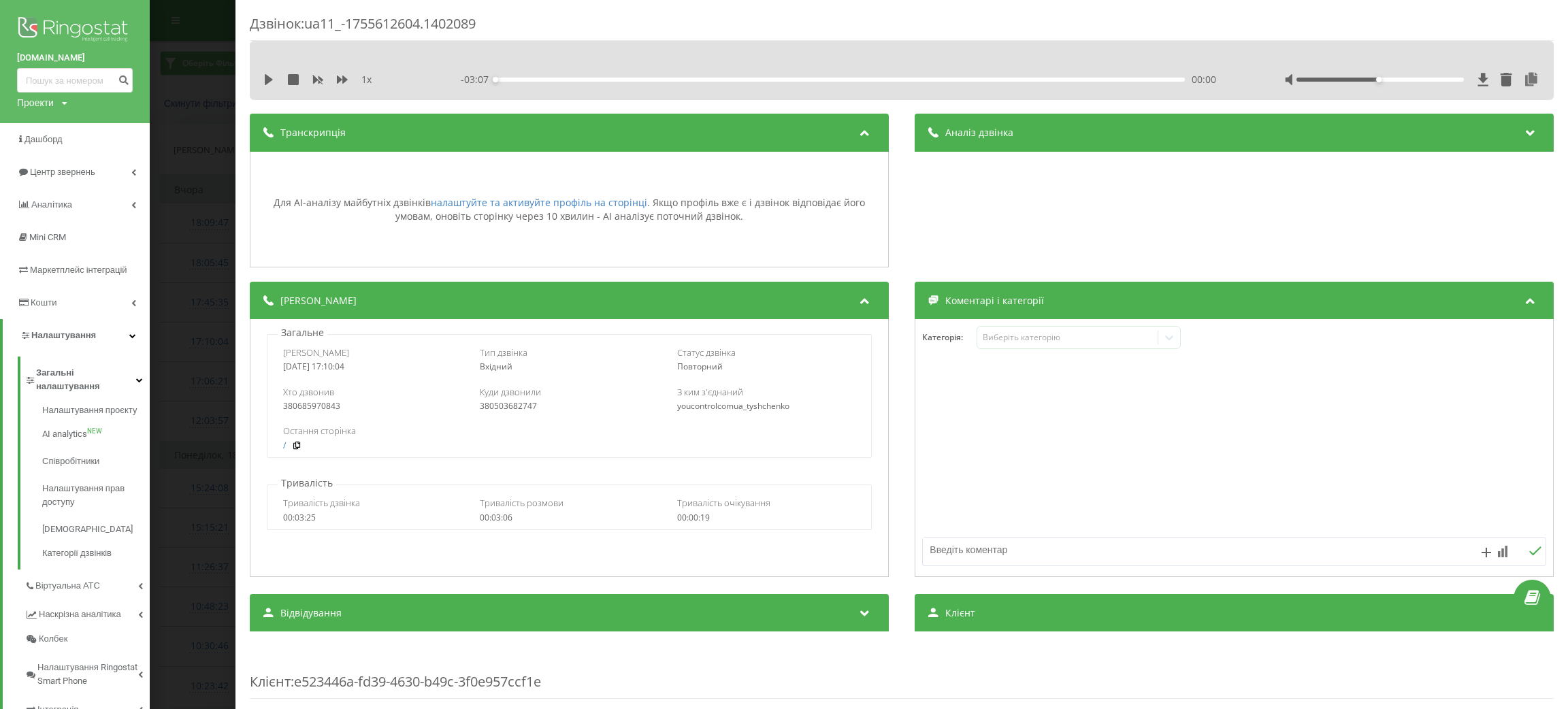
click at [1164, 124] on div "Аналіз дзвінка" at bounding box center [1234, 133] width 639 height 38
click at [644, 133] on div "Транскрипція" at bounding box center [569, 133] width 639 height 38
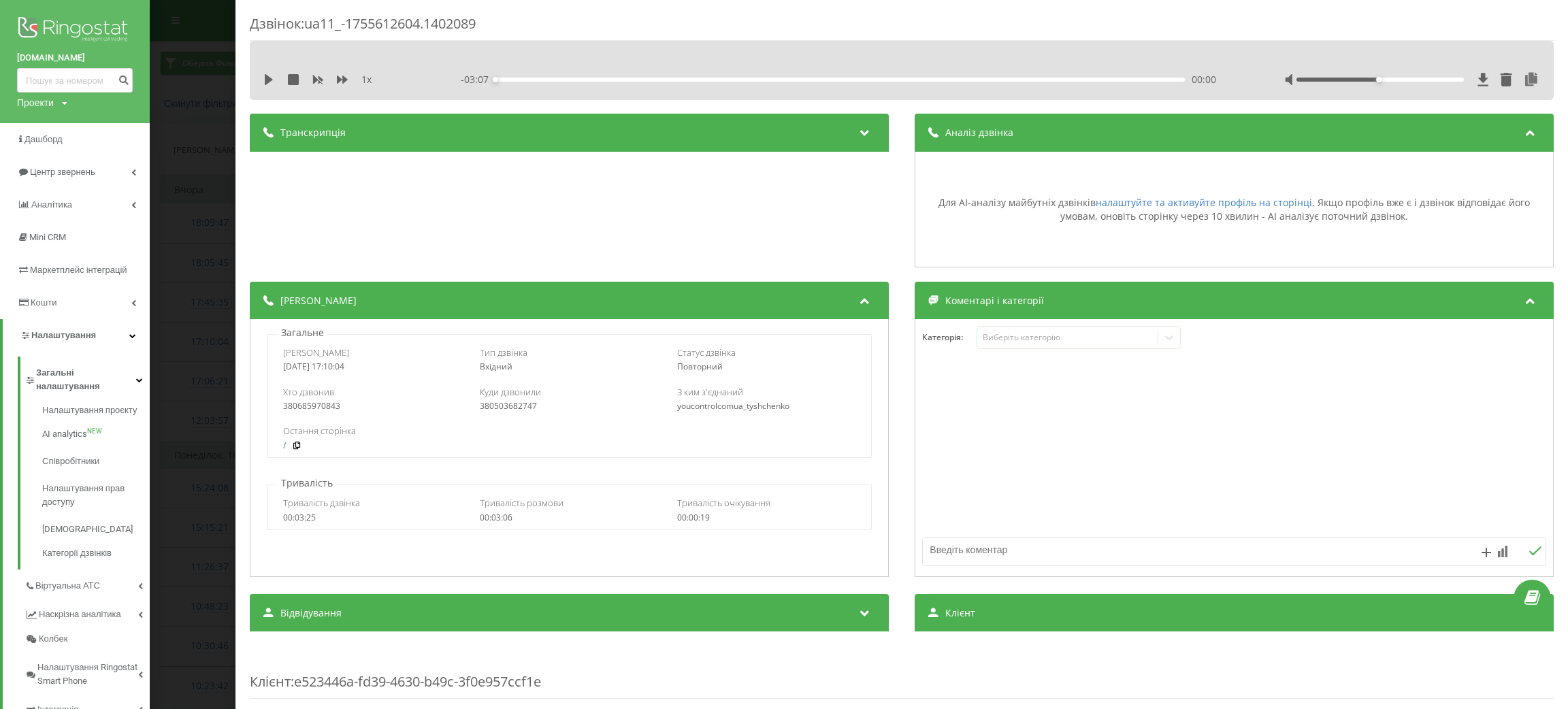
click at [1044, 129] on div "Аналіз дзвінка" at bounding box center [1234, 133] width 639 height 38
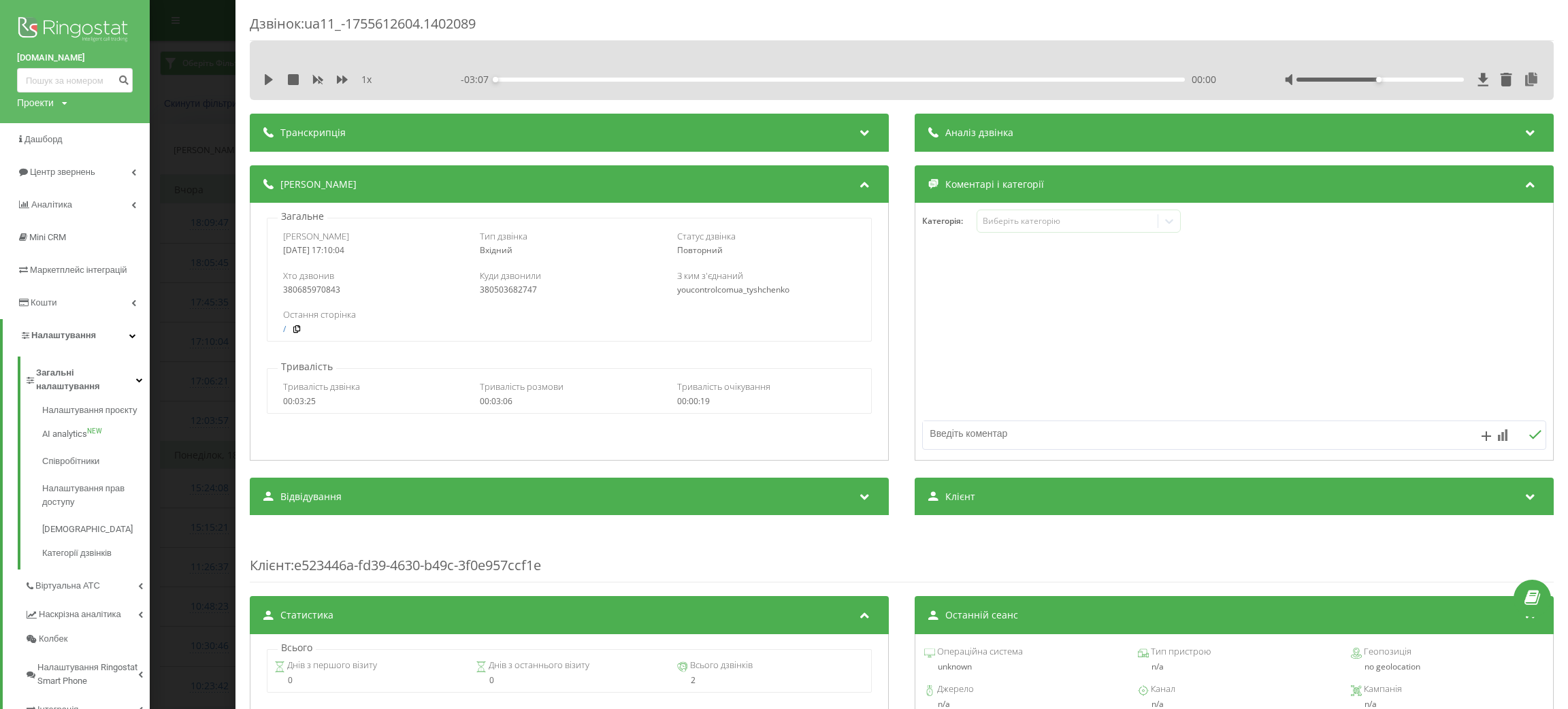
drag, startPoint x: 8, startPoint y: 56, endPoint x: 102, endPoint y: 55, distance: 94.0
click at [102, 55] on div "youcontrol.com.ua Проекти Пошук" at bounding box center [75, 61] width 150 height 123
copy link "youcontrol.com.ua"
drag, startPoint x: 279, startPoint y: 239, endPoint x: 541, endPoint y: 297, distance: 268.3
click at [541, 297] on div "Дата дзвінка 2025-08-19 17:10:04 Тип дзвінка Вхідний Статус дзвінка Повторний Х…" at bounding box center [569, 279] width 606 height 124
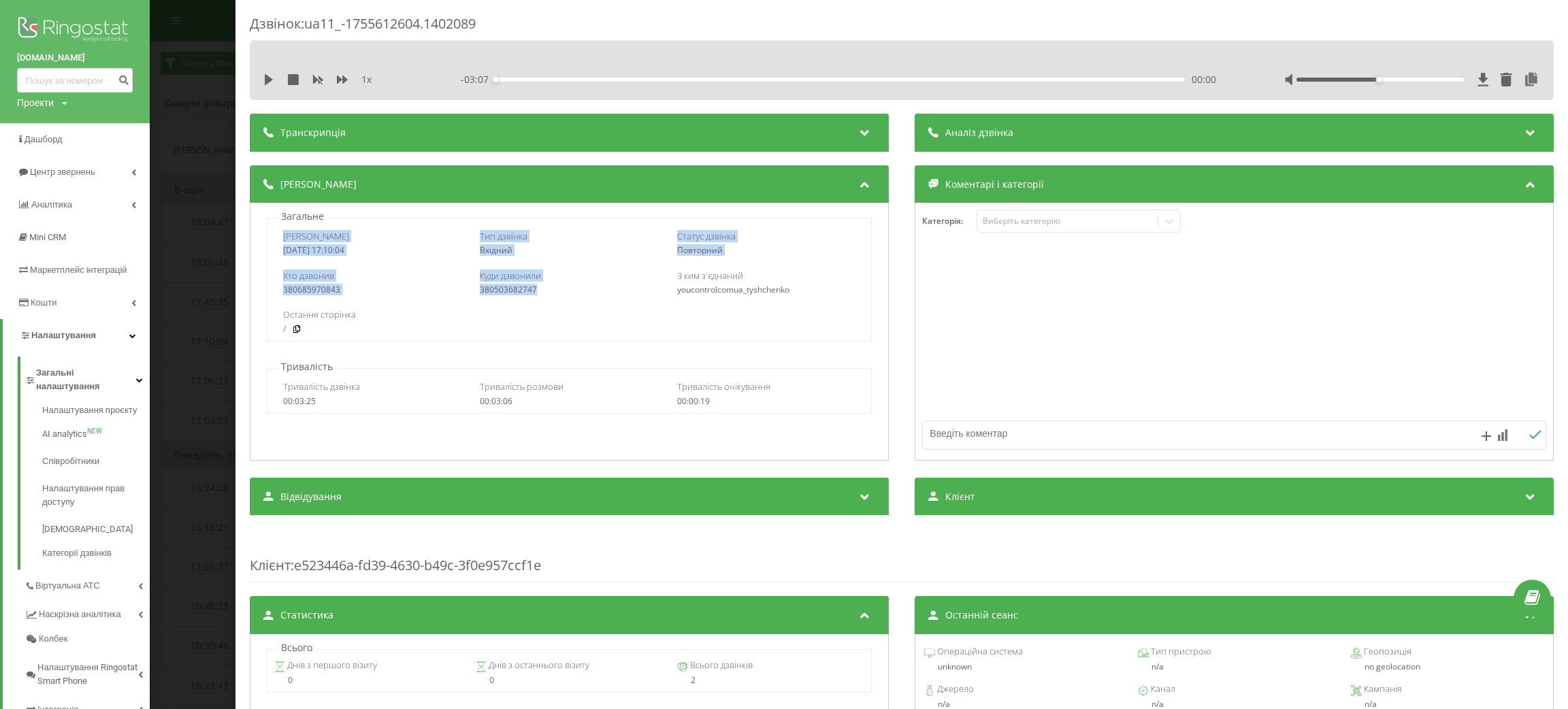
copy div "Дата дзвінка 2025-08-19 17:10:04 Тип дзвінка Вхідний Статус дзвінка Повторний Х…"
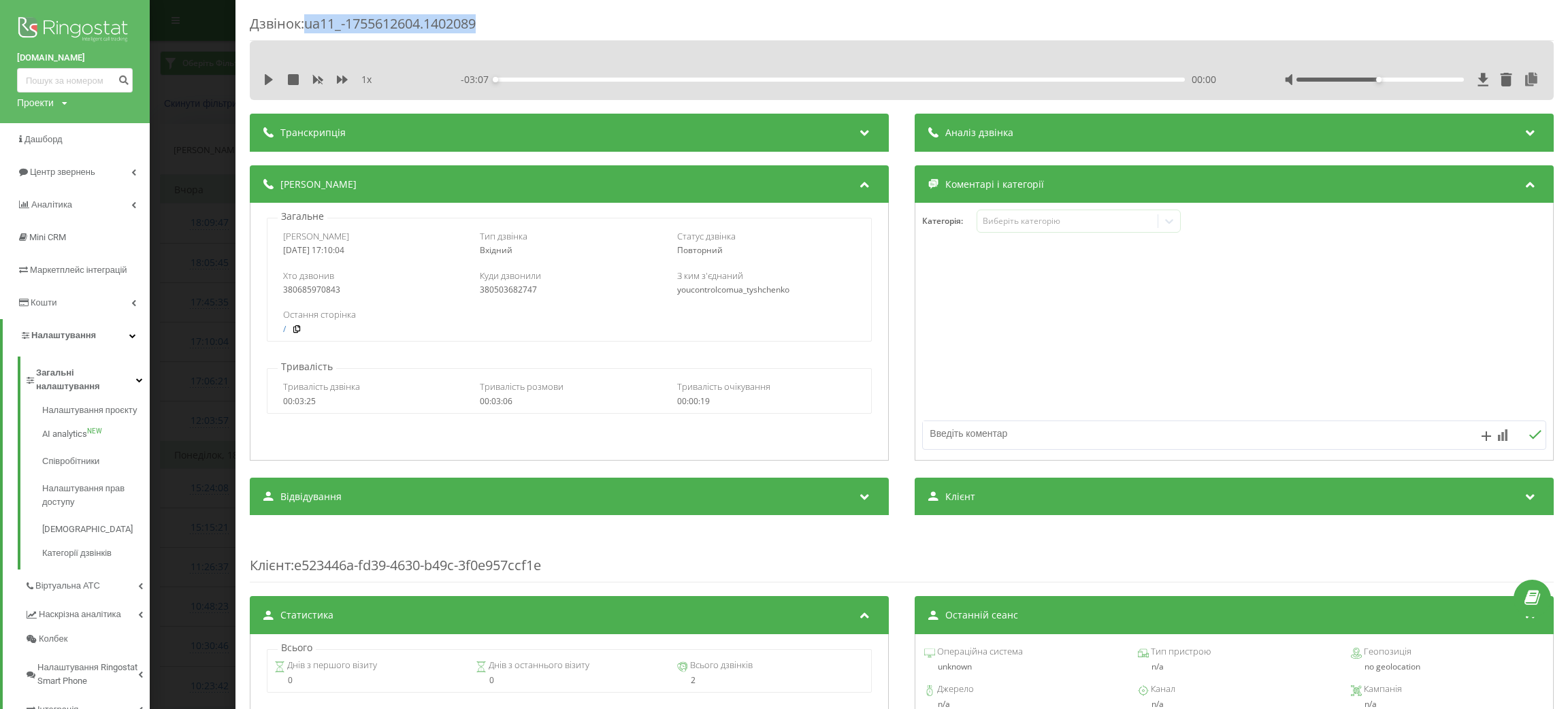
drag, startPoint x: 305, startPoint y: 24, endPoint x: 517, endPoint y: 24, distance: 212.0
click at [517, 24] on div "Дзвінок : ua11_-1755612604.1402089" at bounding box center [901, 27] width 1304 height 26
copy div "ua11_-1755612604.1402089"
click at [399, 132] on div "Транскрипція" at bounding box center [569, 133] width 639 height 38
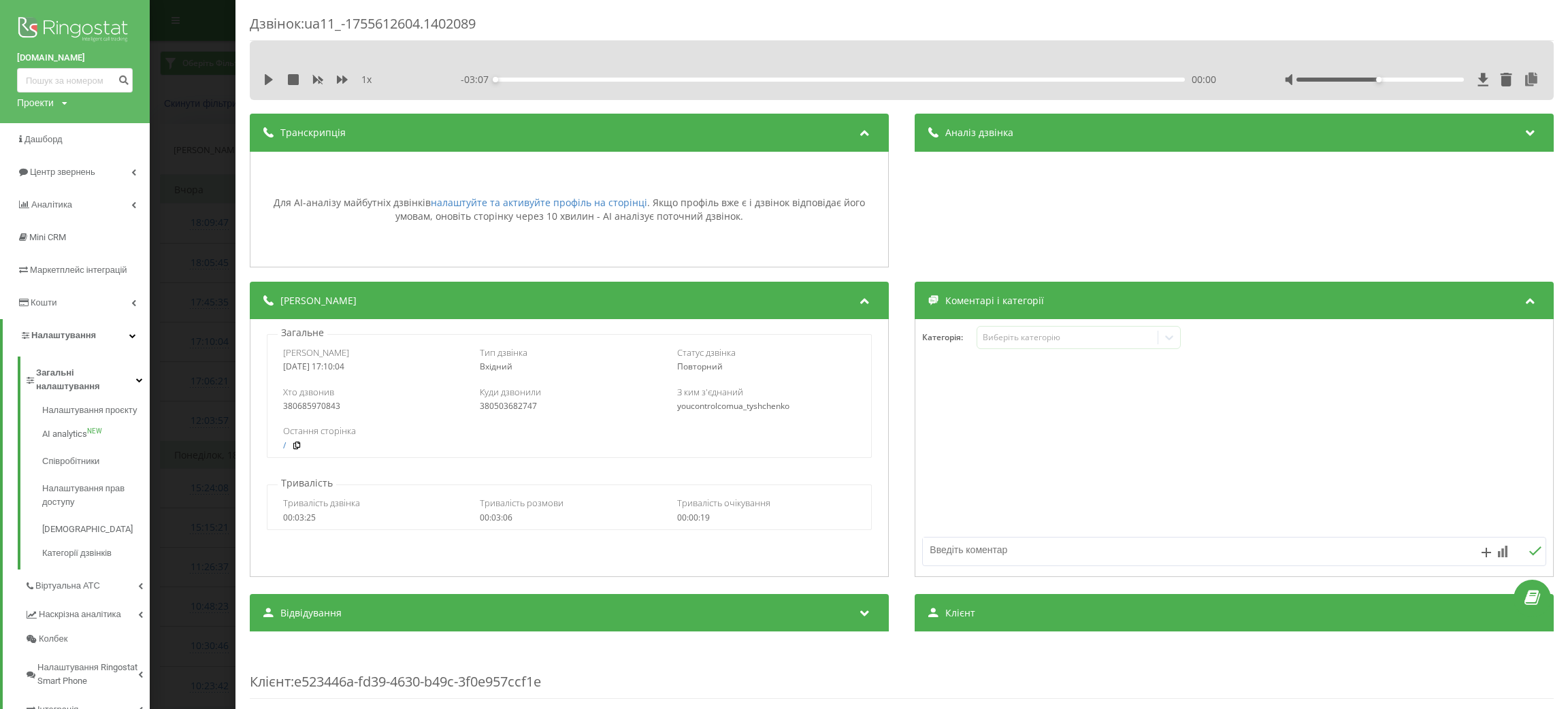
click at [993, 132] on span "Аналіз дзвінка" at bounding box center [979, 132] width 68 height 14
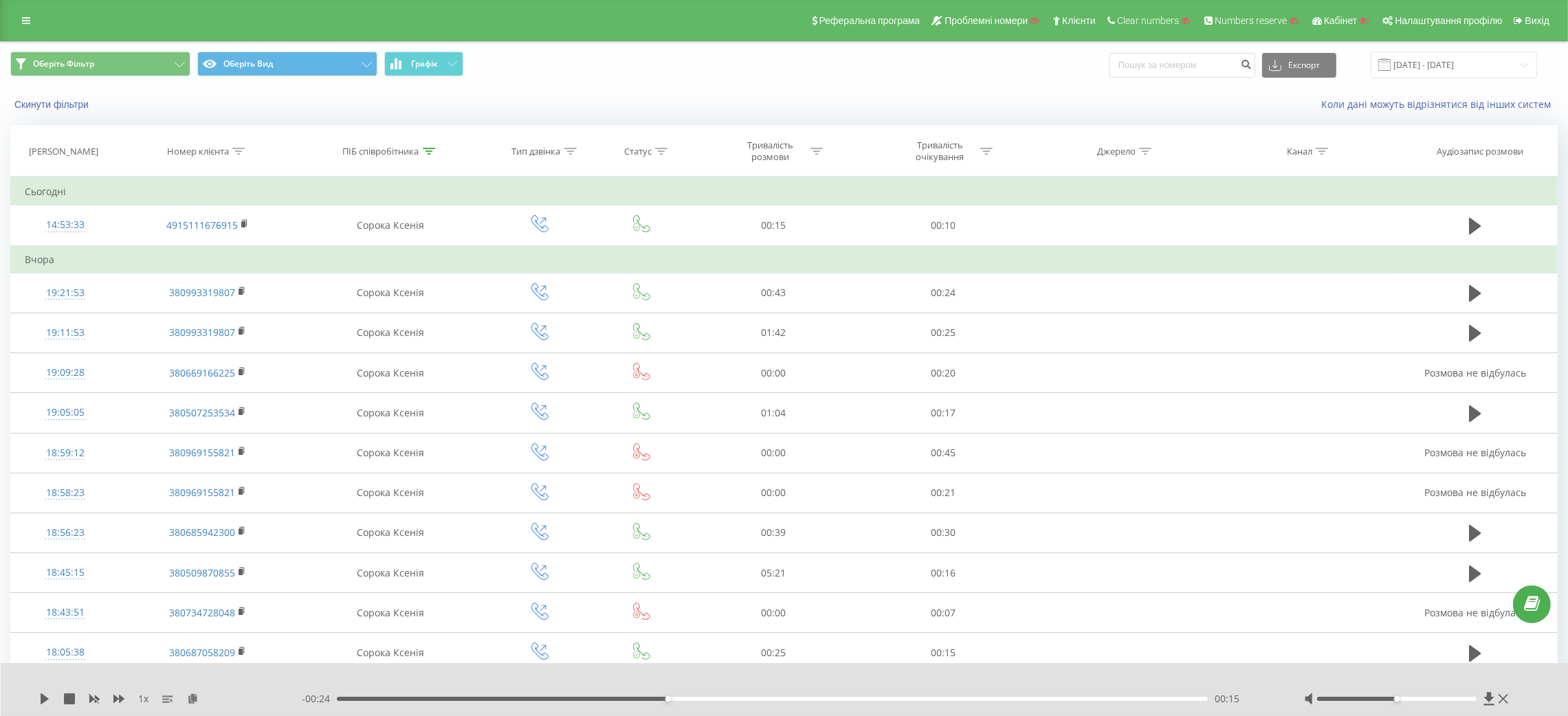
click at [27, 30] on div "Реферальна програма Проблемні номери Клієнти Clear numbers Numbers reserve Кабі…" at bounding box center [784, 20] width 1568 height 41
click at [19, 24] on link at bounding box center [26, 20] width 24 height 19
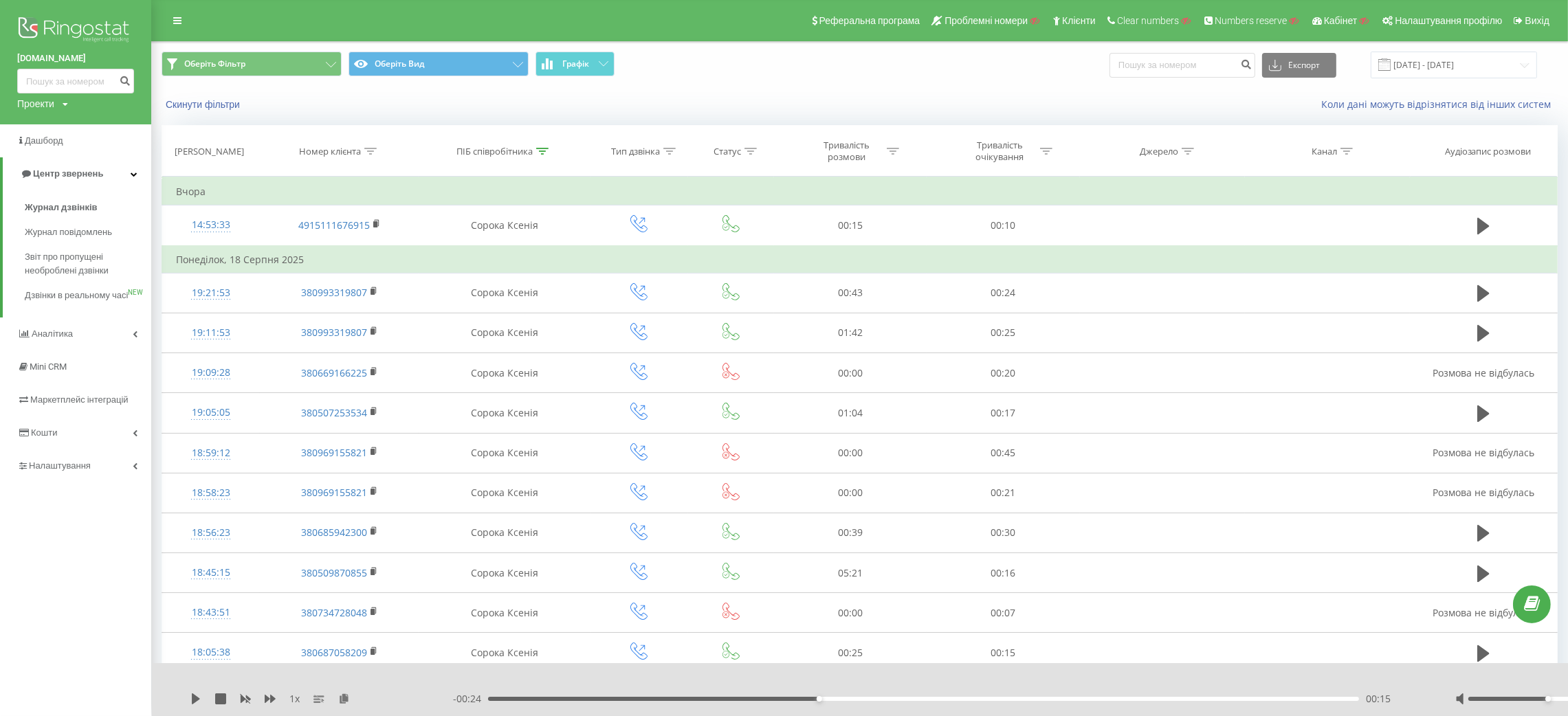
drag, startPoint x: 1, startPoint y: 60, endPoint x: 95, endPoint y: 55, distance: 94.1
click at [95, 55] on div "study-less.school Проекти Пошук" at bounding box center [75, 62] width 151 height 124
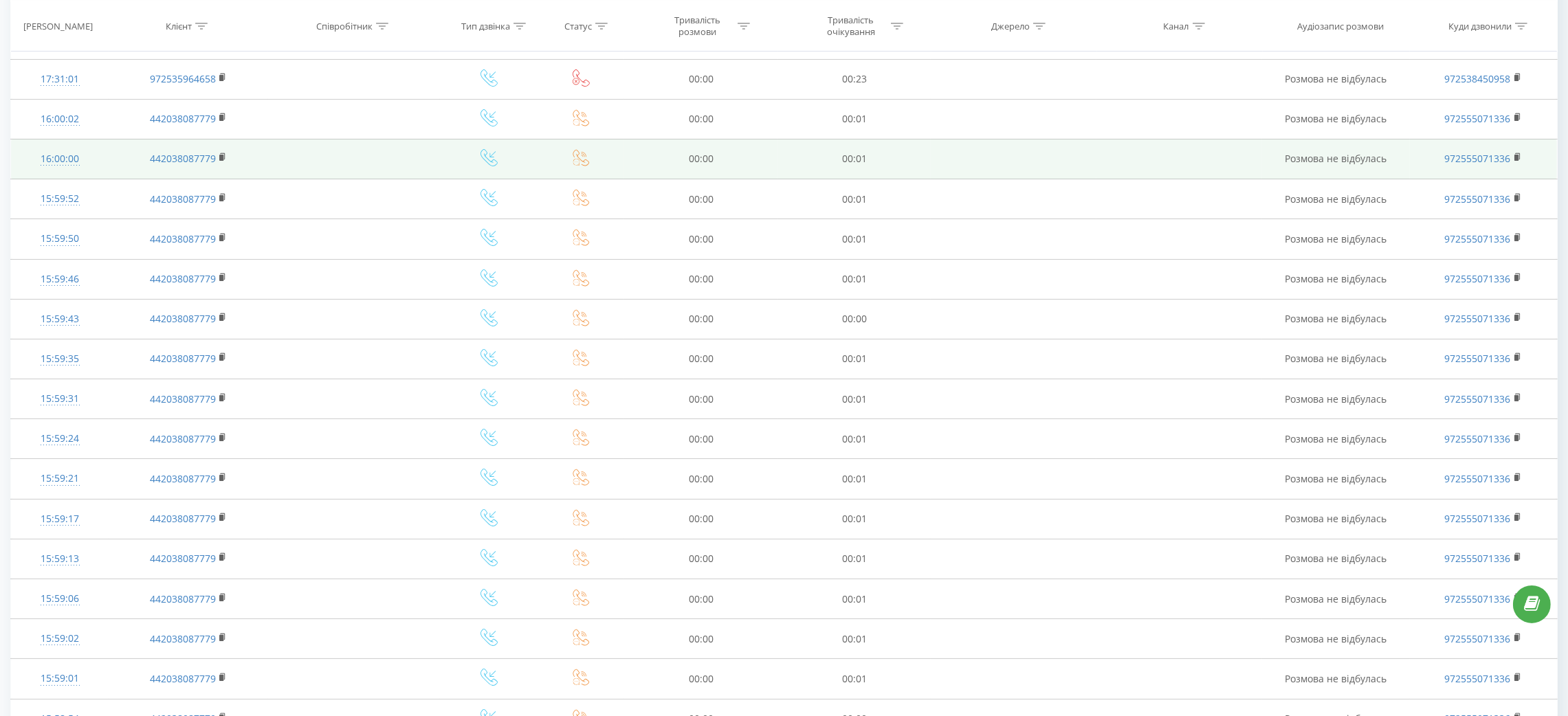
scroll to position [28, 0]
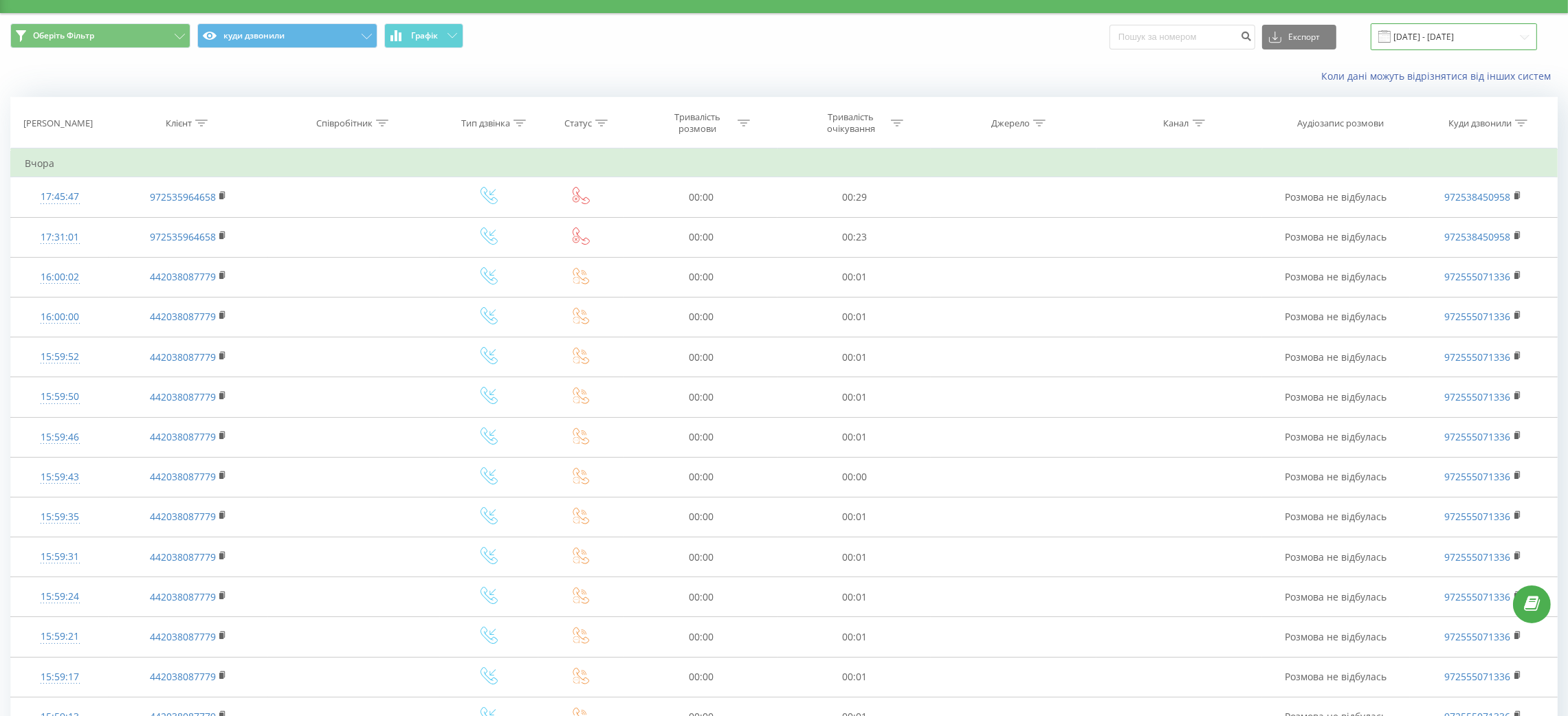
click at [1429, 43] on input "19.07.2025 - 19.08.2025" at bounding box center [1454, 37] width 167 height 27
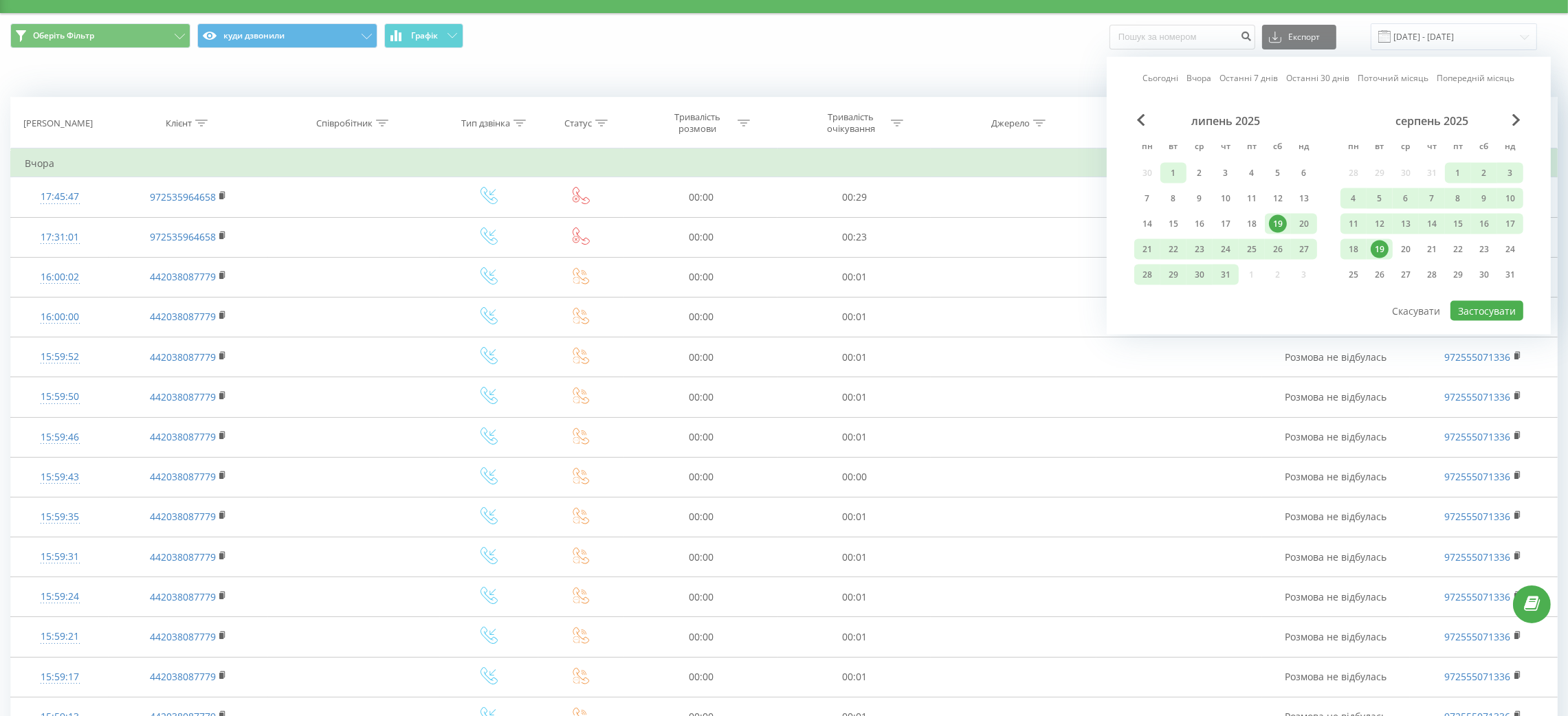
click at [1179, 171] on div "1" at bounding box center [1173, 173] width 18 height 18
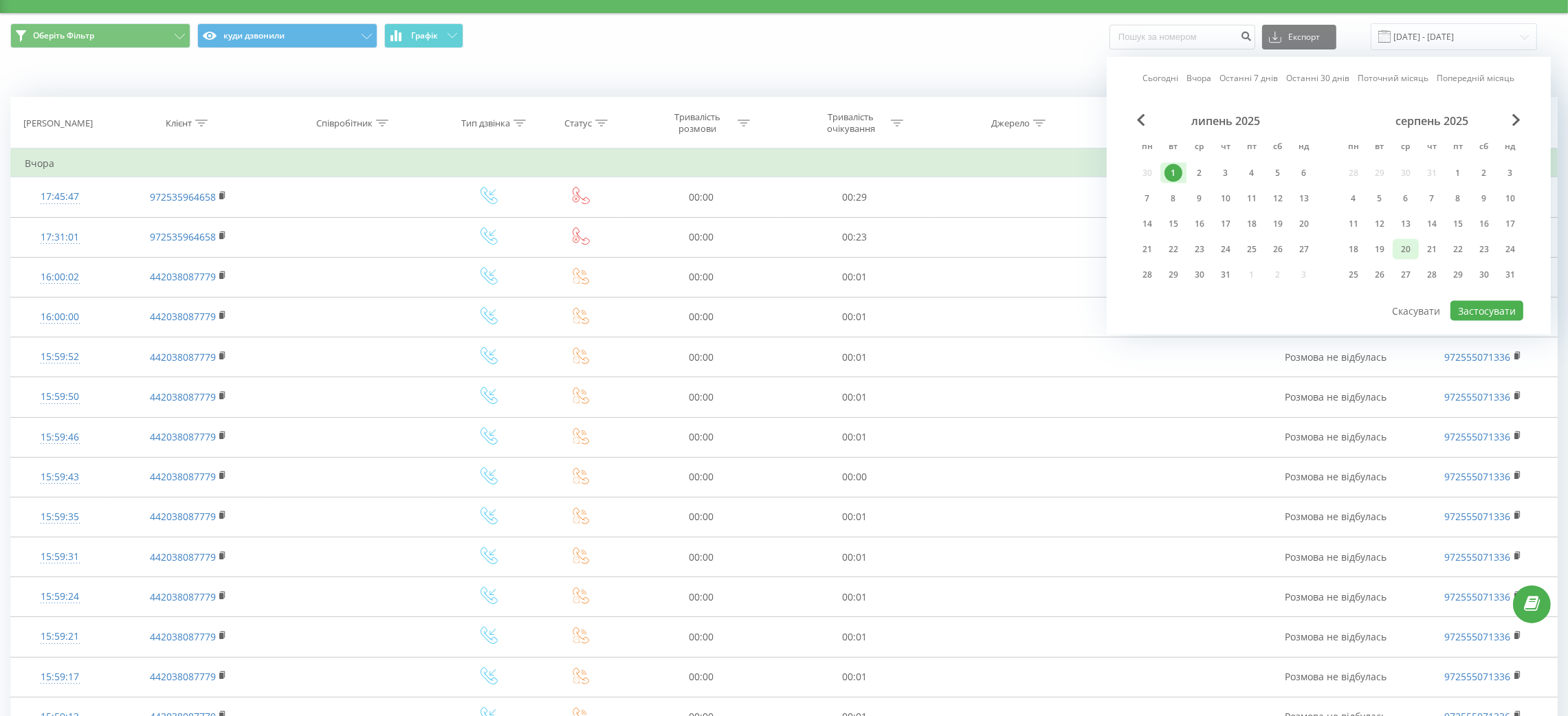
click at [1396, 246] on div "20" at bounding box center [1405, 249] width 18 height 18
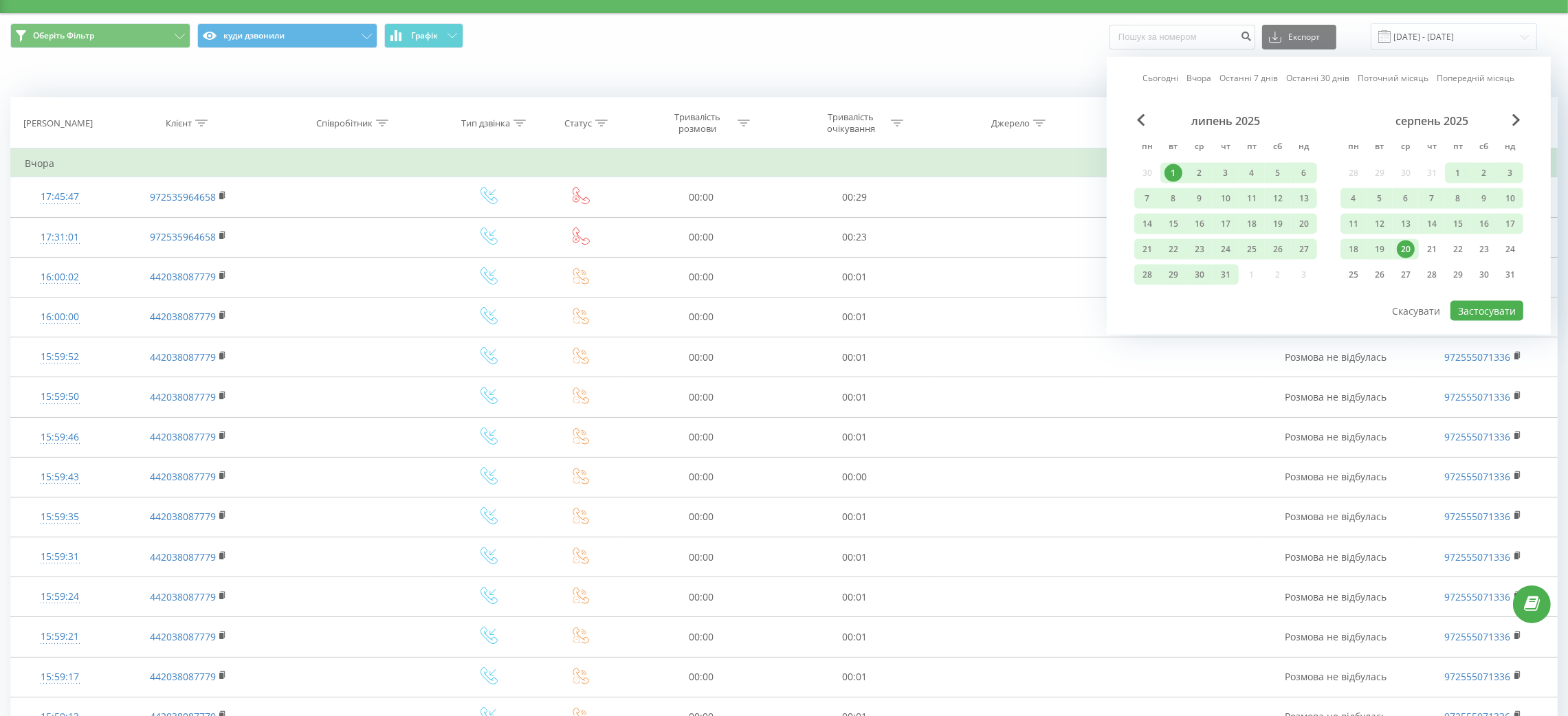
click at [1407, 246] on div "20" at bounding box center [1405, 249] width 18 height 18
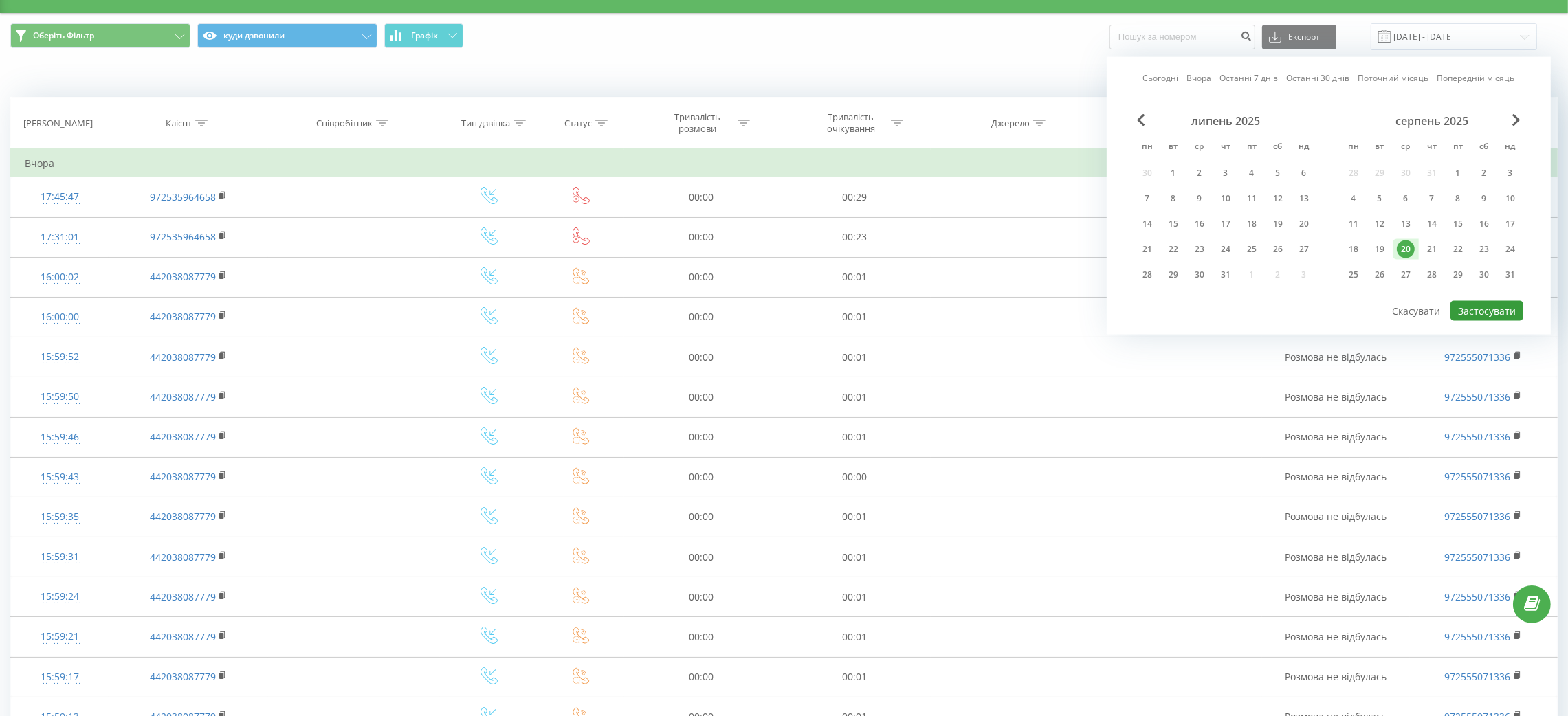
click at [1484, 307] on button "Застосувати" at bounding box center [1486, 311] width 73 height 20
type input "20.08.2025 - 20.08.2025"
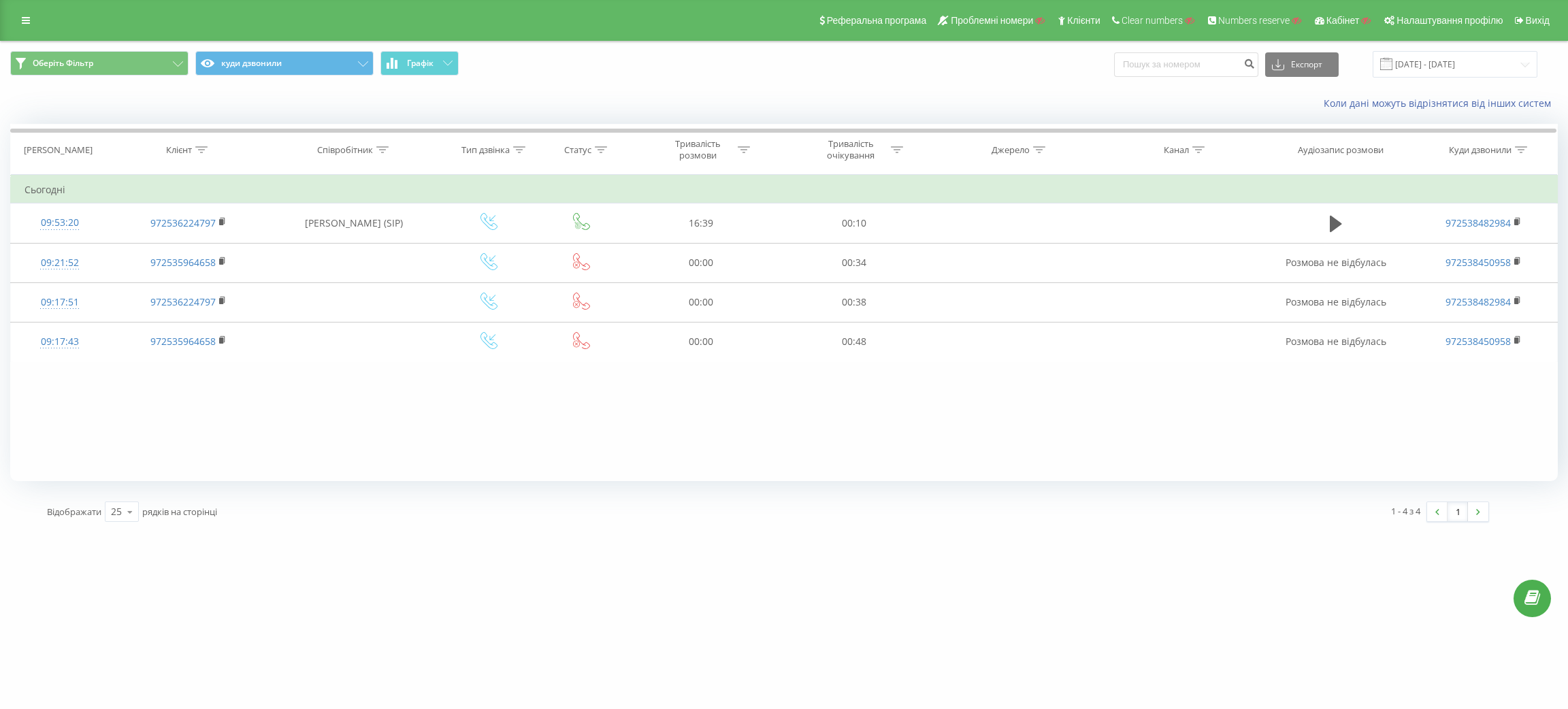
click at [9, 36] on div "Реферальна програма Проблемні номери Клієнти Clear numbers Numbers reserve Кабі…" at bounding box center [784, 20] width 1568 height 41
click at [29, 24] on icon at bounding box center [26, 20] width 8 height 9
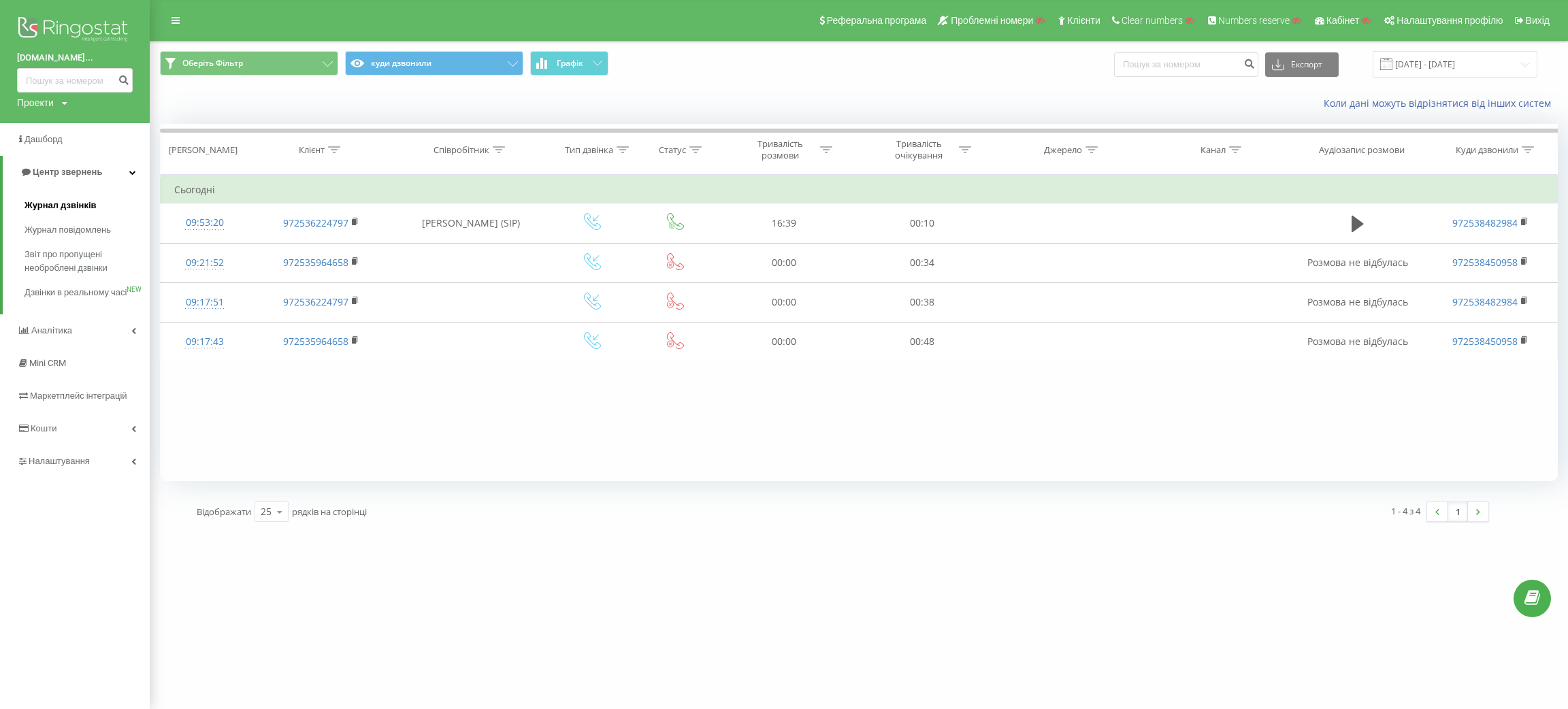
click at [80, 207] on span "Журнал дзвінків" at bounding box center [60, 206] width 72 height 14
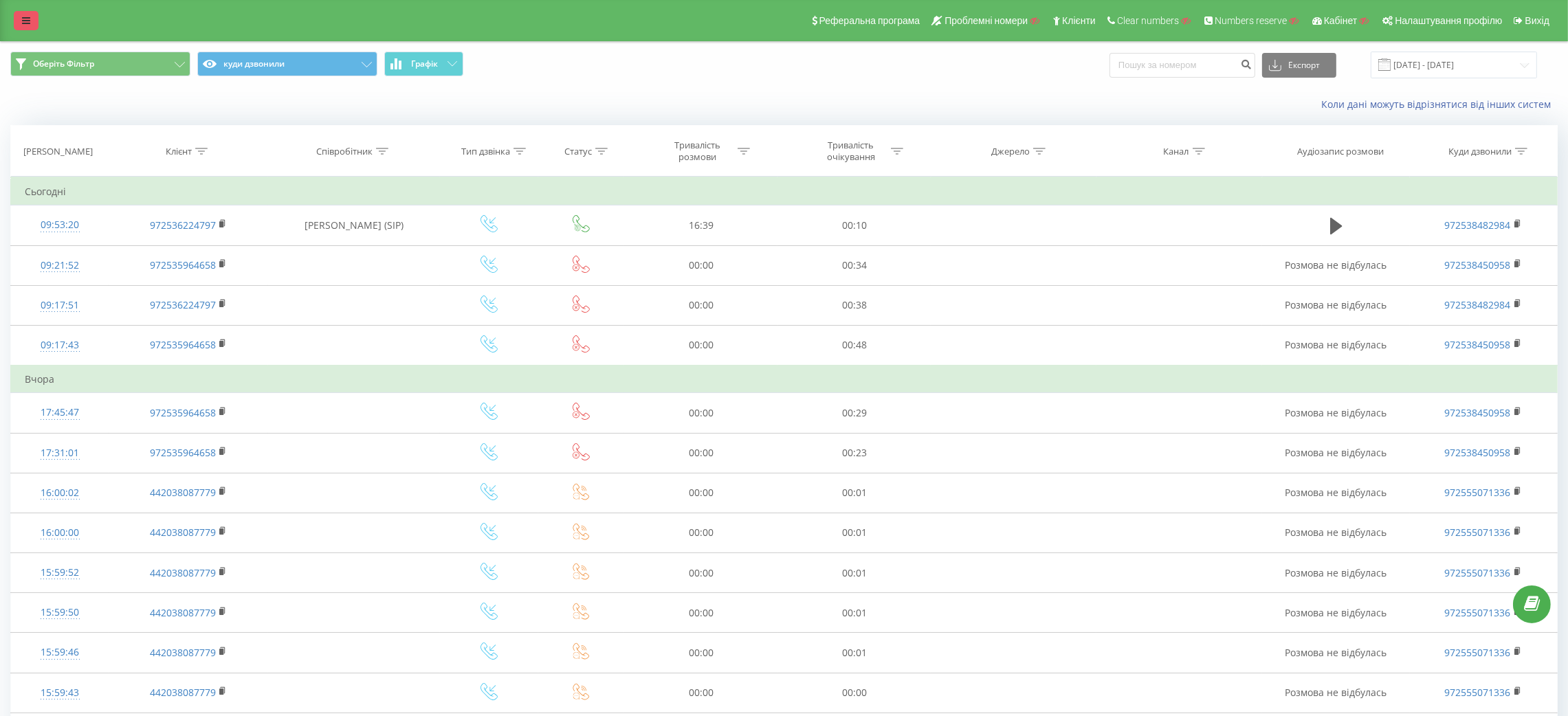
click at [29, 18] on icon at bounding box center [26, 20] width 8 height 9
